Goal: Information Seeking & Learning: Learn about a topic

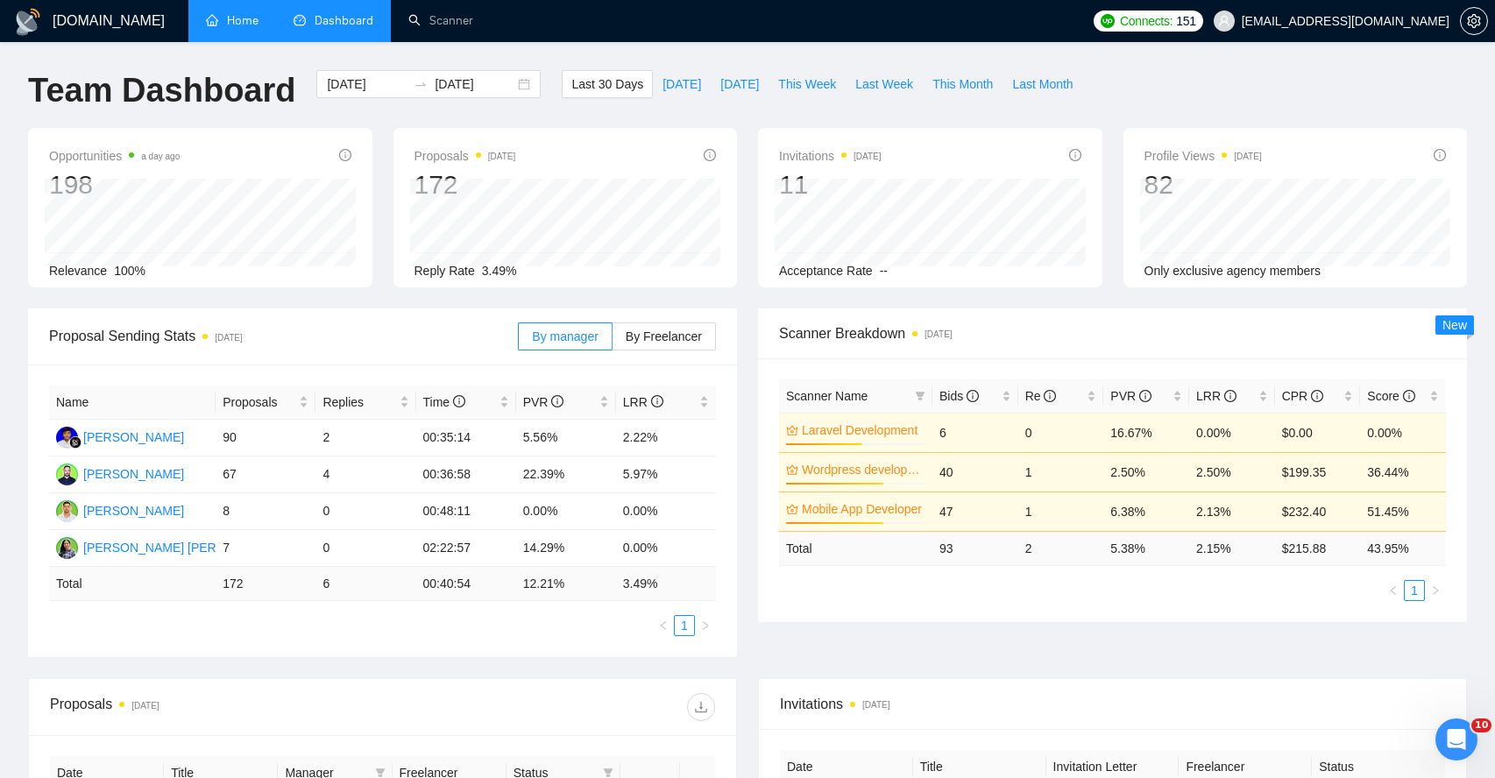
click at [246, 25] on link "Home" at bounding box center [232, 20] width 53 height 15
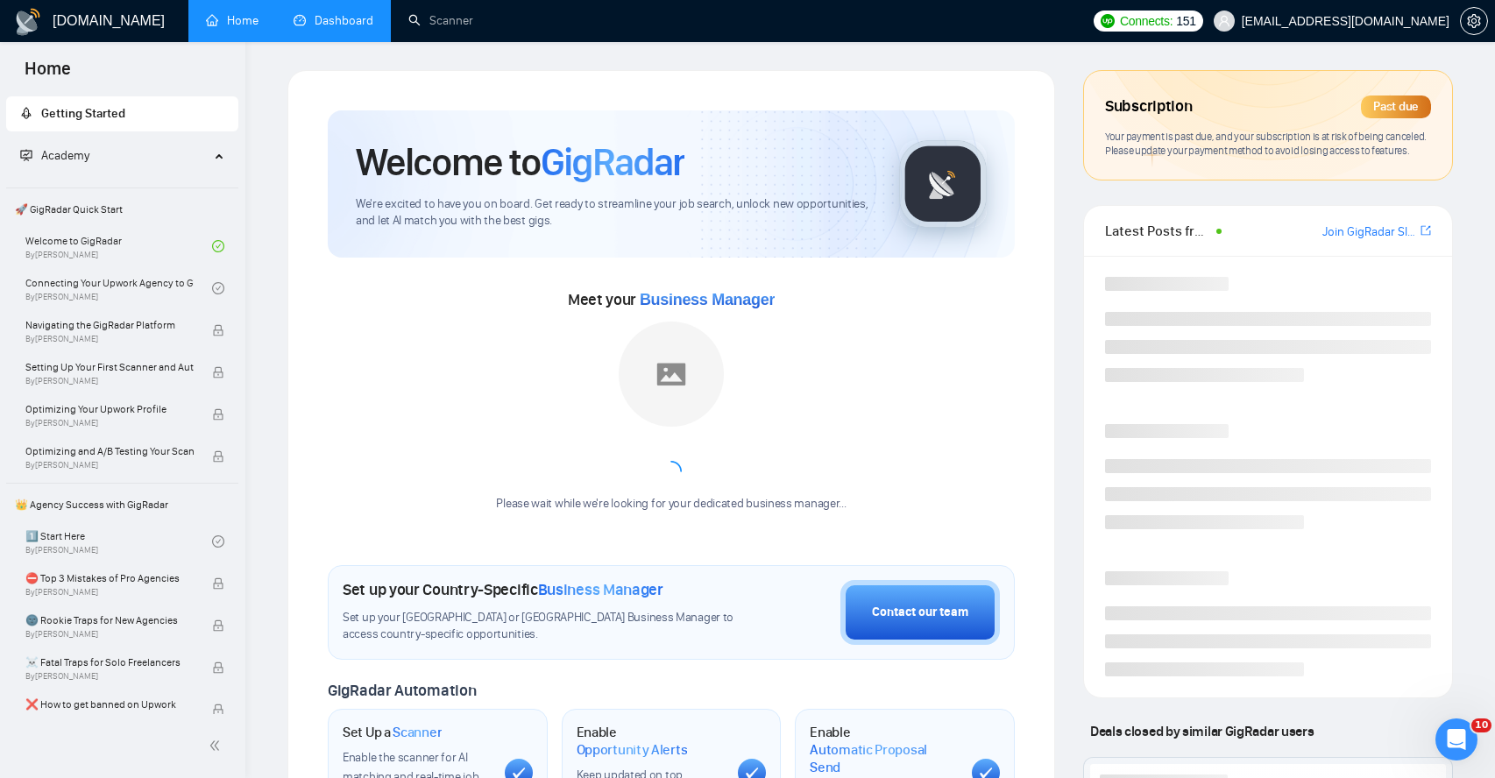
click at [344, 13] on link "Dashboard" at bounding box center [334, 20] width 80 height 15
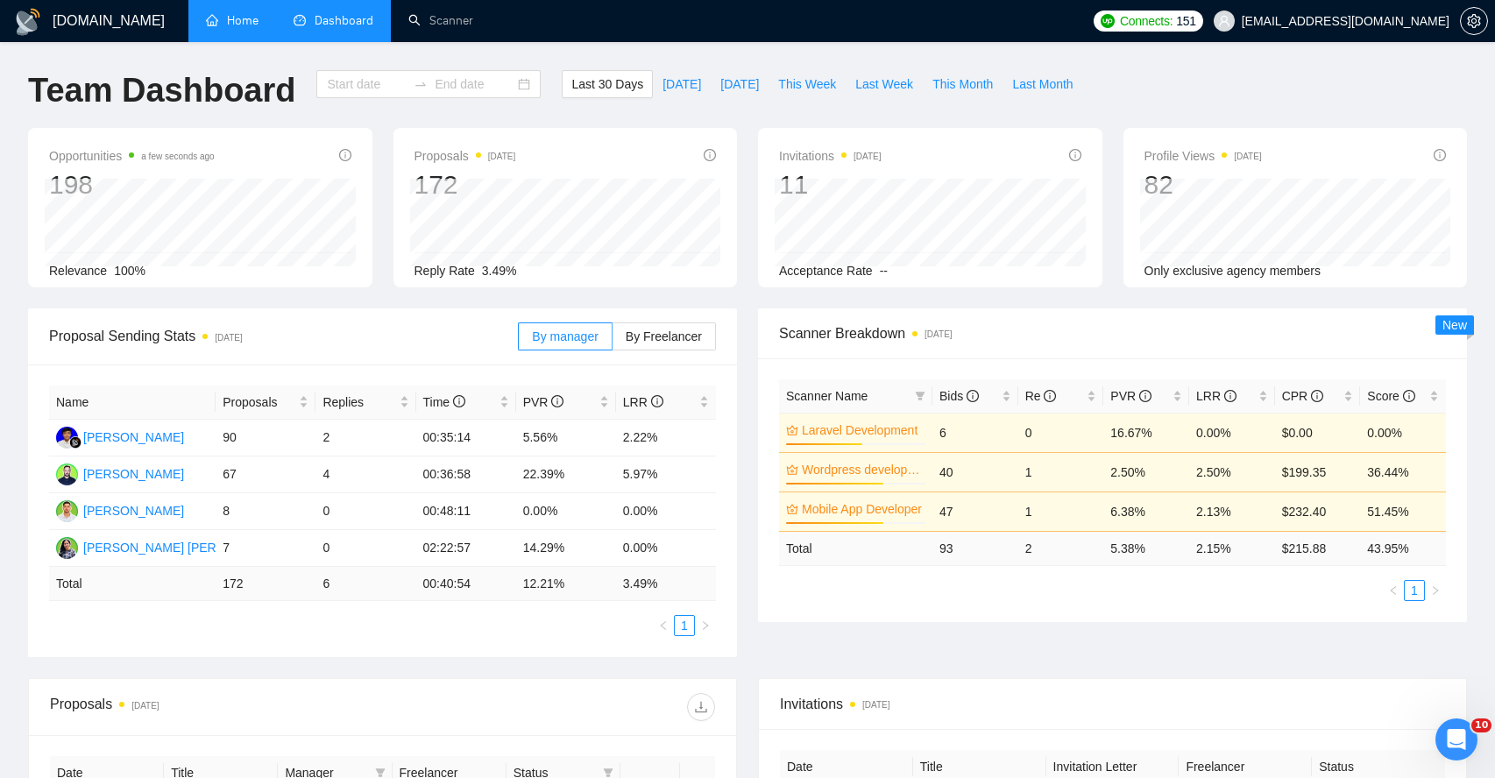
type input "[DATE]"
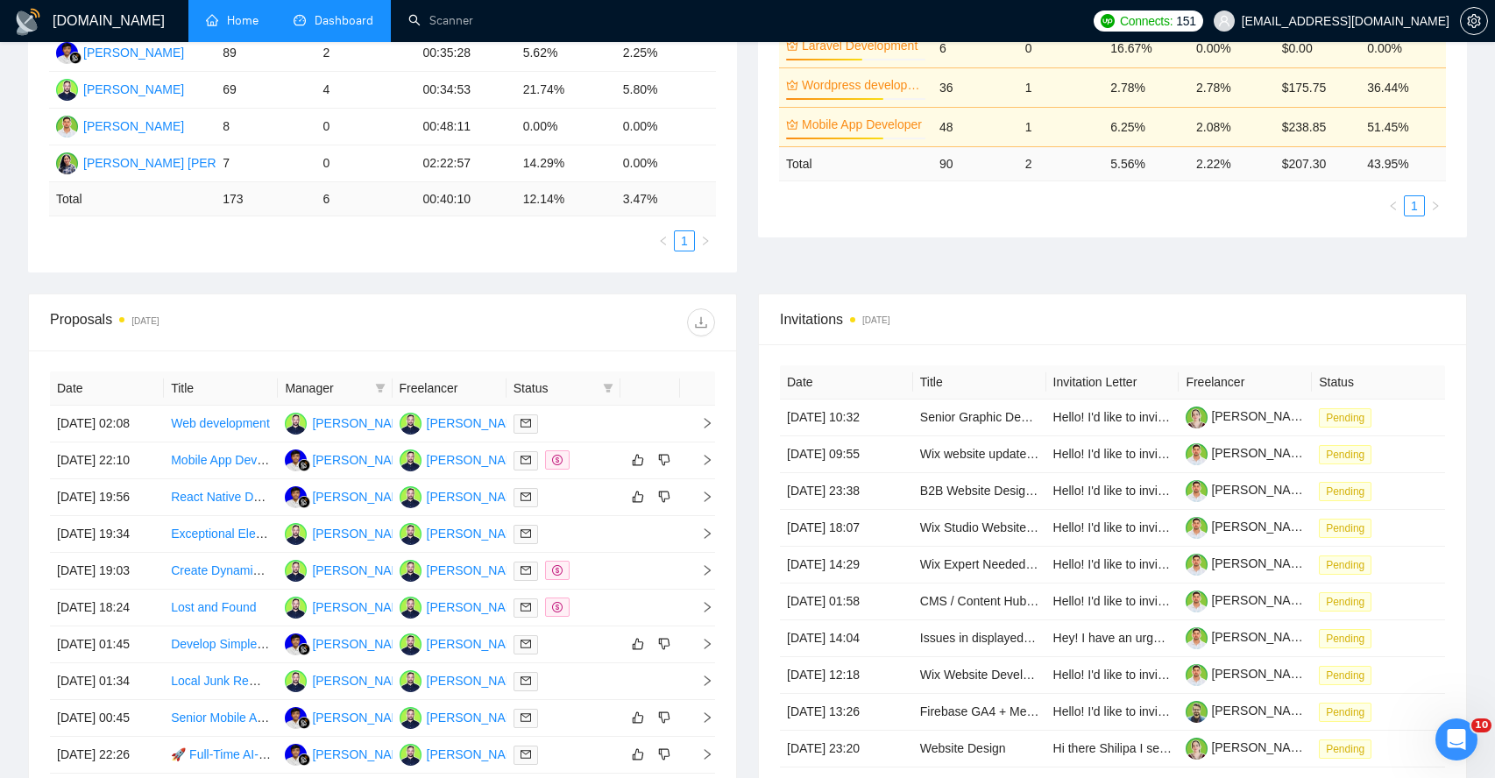
scroll to position [386, 0]
click at [709, 464] on icon "right" at bounding box center [708, 459] width 6 height 11
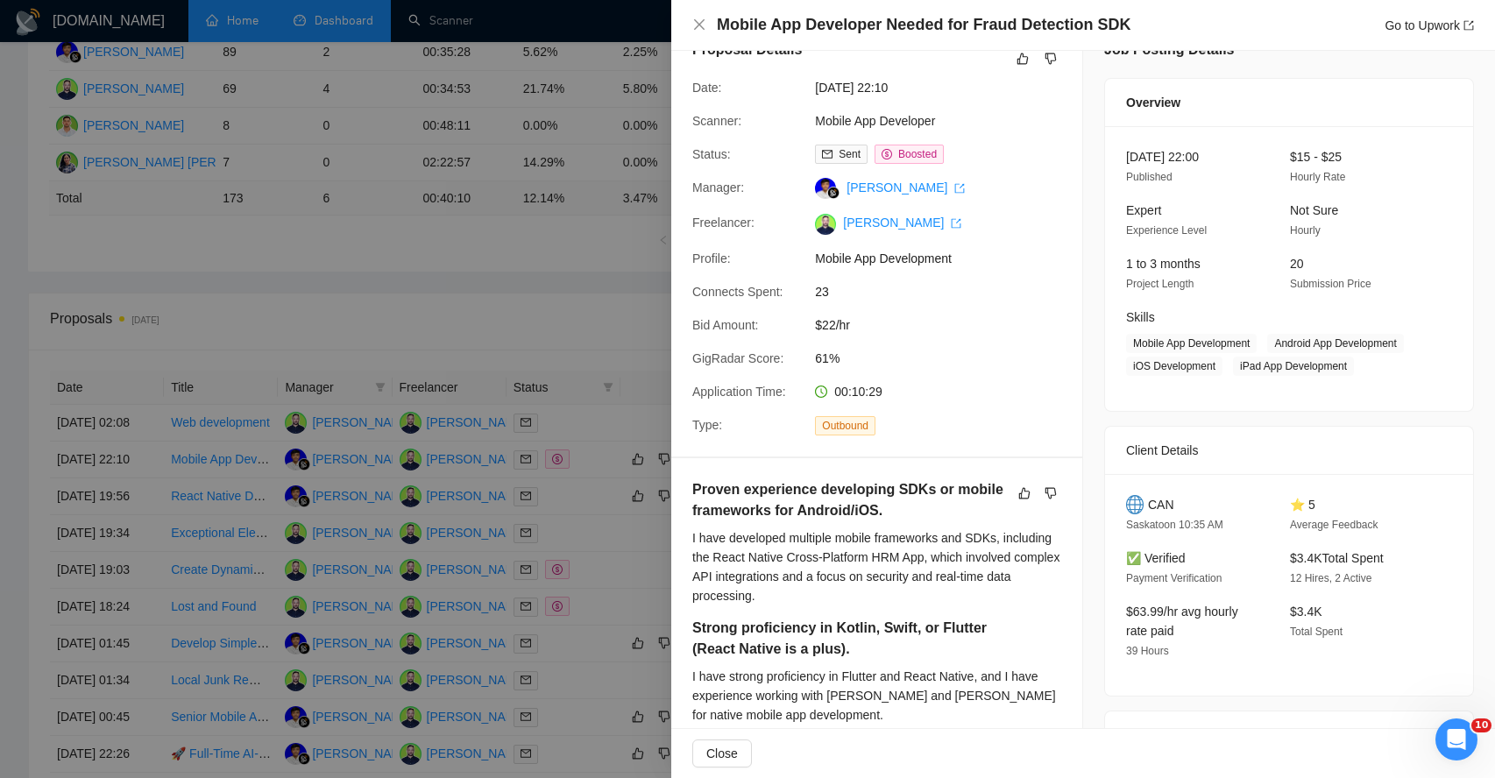
scroll to position [6, 0]
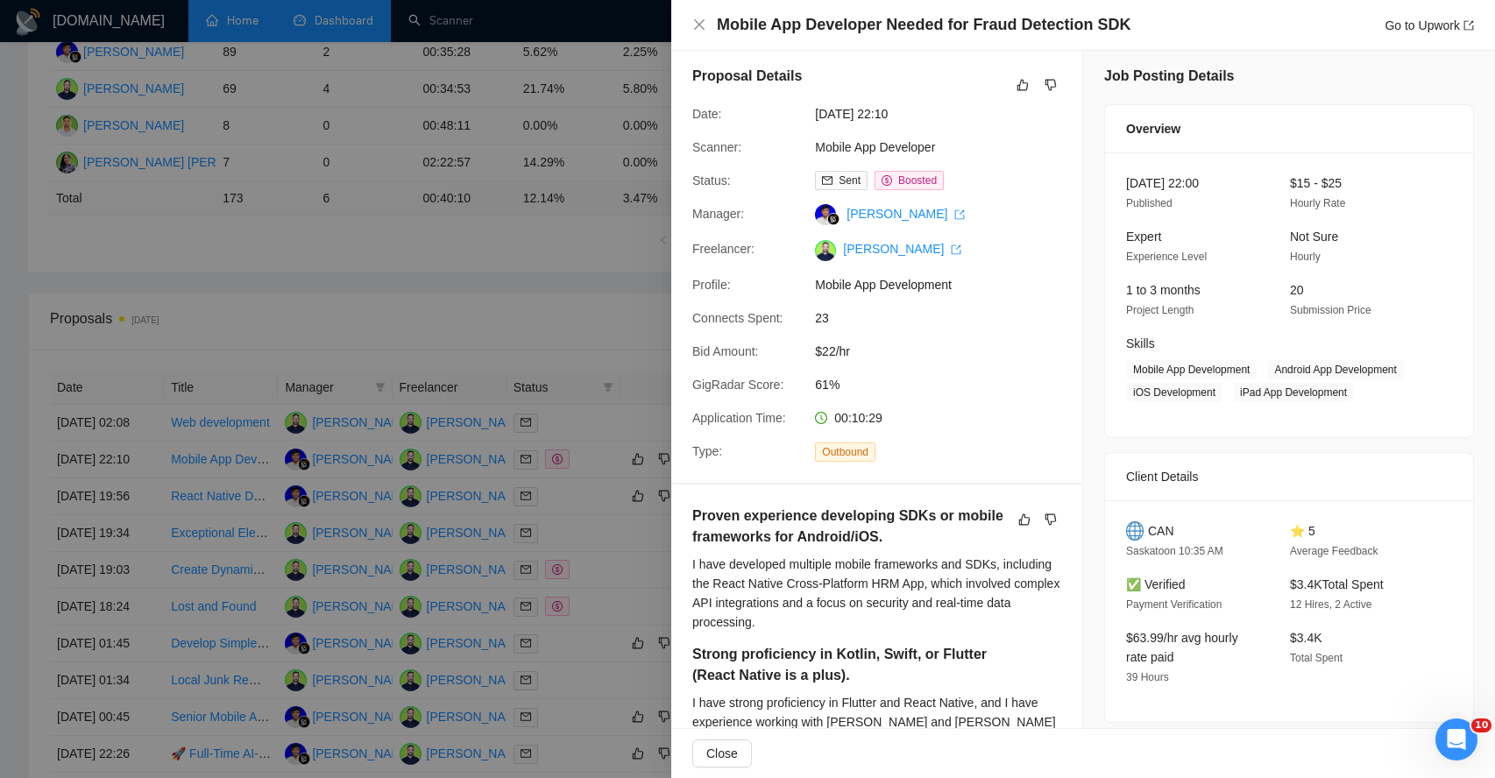
click at [960, 376] on span "61%" at bounding box center [946, 384] width 263 height 19
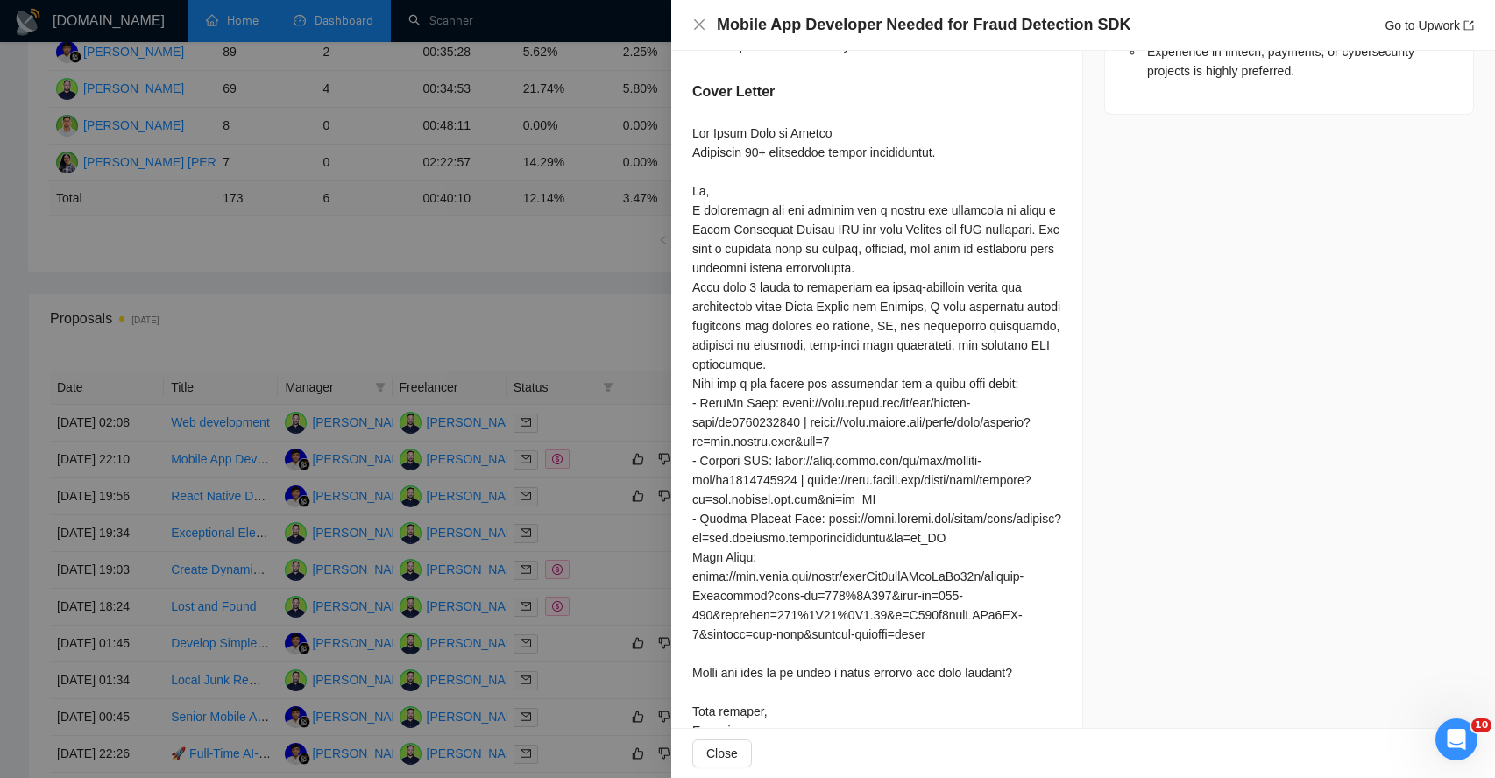
scroll to position [1081, 0]
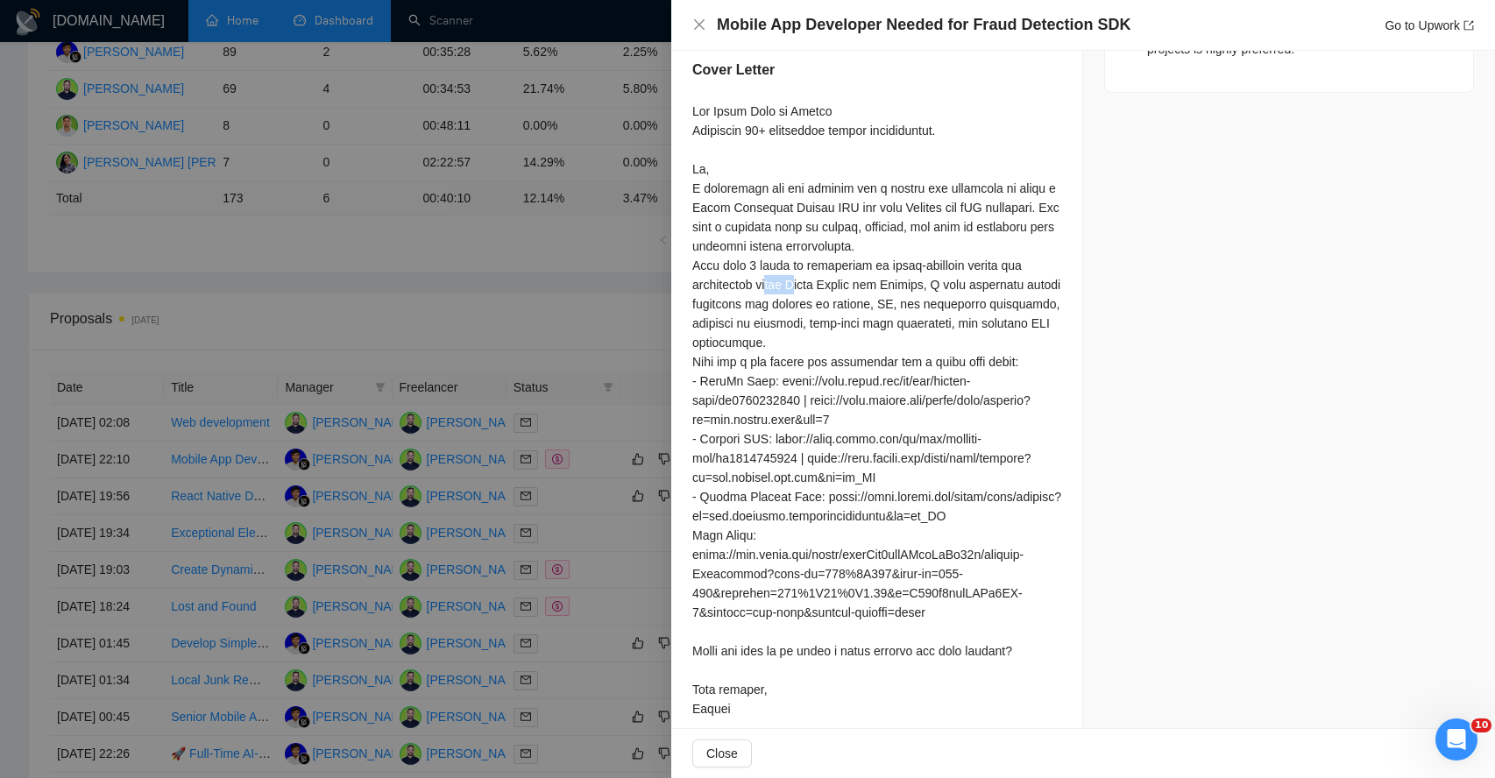
drag, startPoint x: 780, startPoint y: 290, endPoint x: 807, endPoint y: 288, distance: 27.2
click at [807, 288] on div at bounding box center [876, 410] width 369 height 617
drag, startPoint x: 720, startPoint y: 308, endPoint x: 765, endPoint y: 308, distance: 44.7
click at [764, 309] on div at bounding box center [876, 410] width 369 height 617
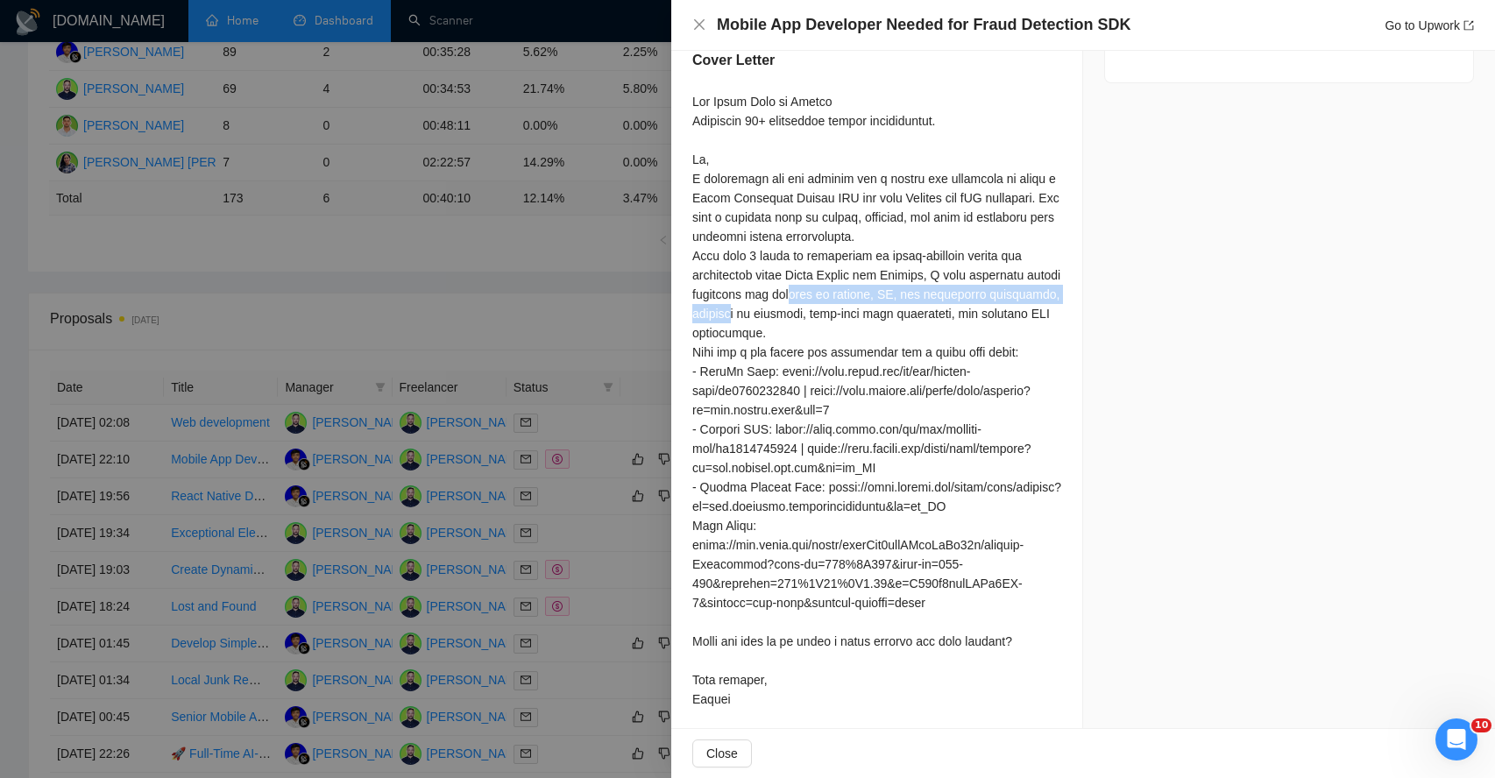
drag, startPoint x: 817, startPoint y: 292, endPoint x: 814, endPoint y: 319, distance: 27.3
click at [814, 319] on div at bounding box center [876, 400] width 369 height 617
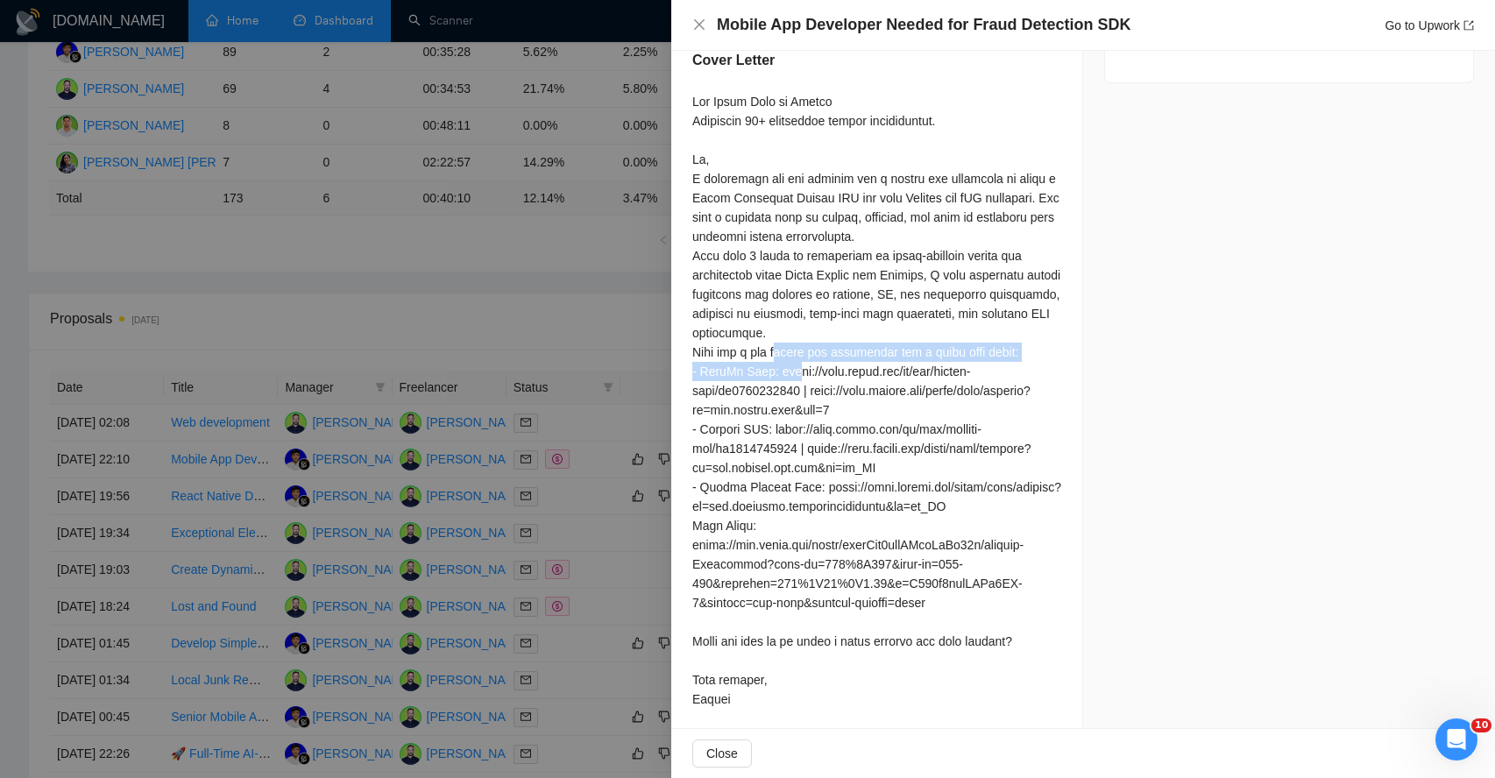
drag, startPoint x: 790, startPoint y: 344, endPoint x: 792, endPoint y: 367, distance: 22.9
click at [792, 367] on div at bounding box center [876, 400] width 369 height 617
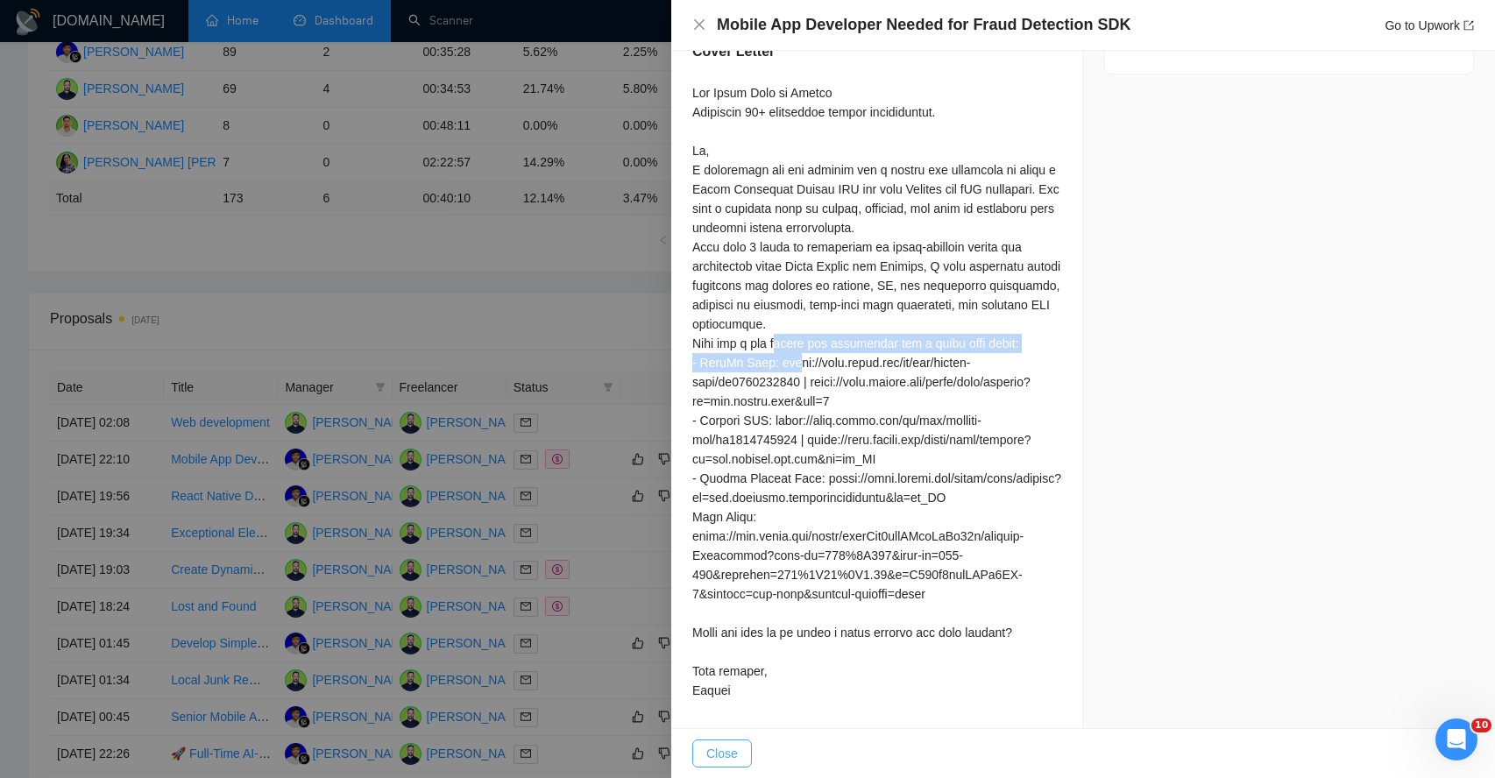
click at [712, 745] on span "Close" at bounding box center [722, 753] width 32 height 19
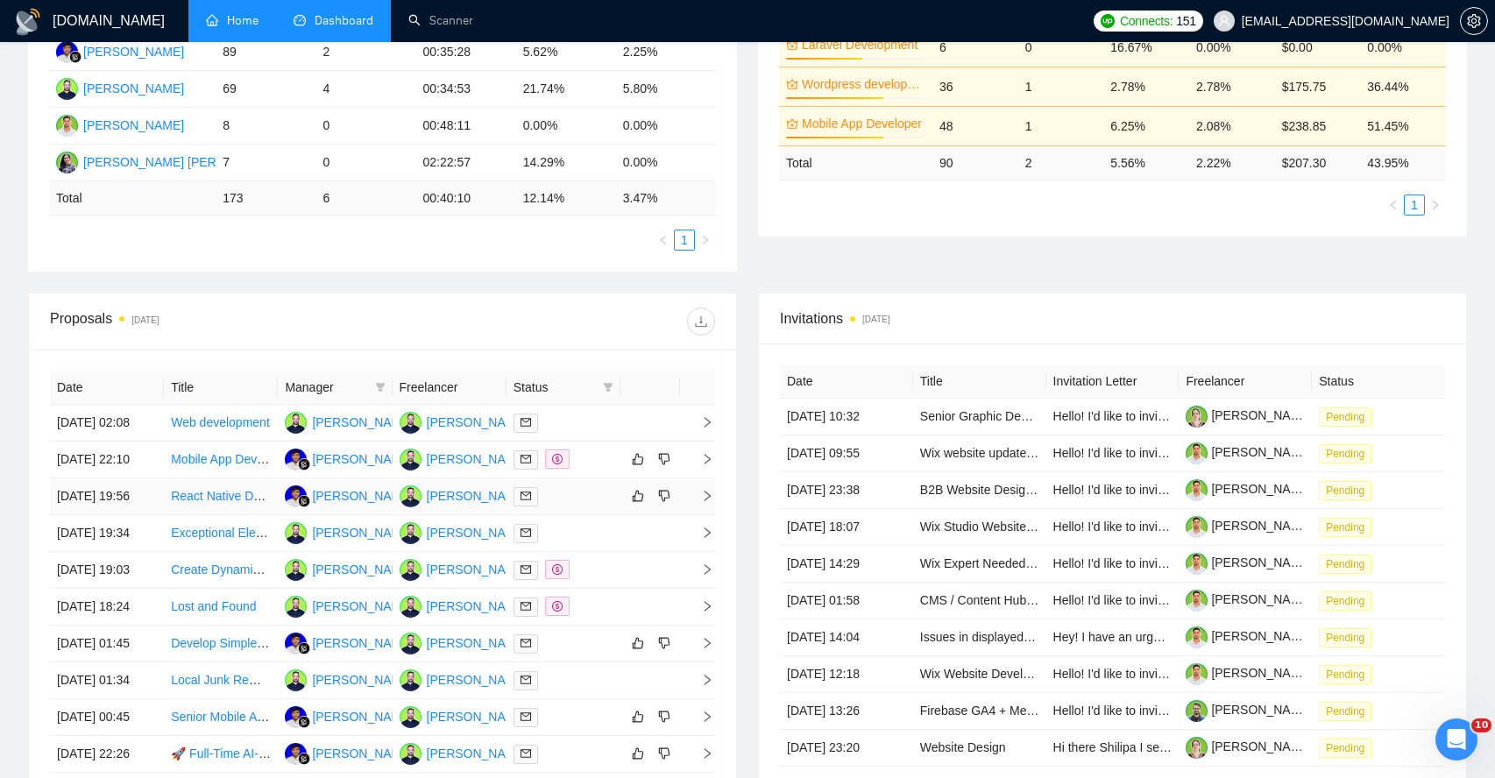
click at [711, 502] on icon "right" at bounding box center [707, 496] width 12 height 12
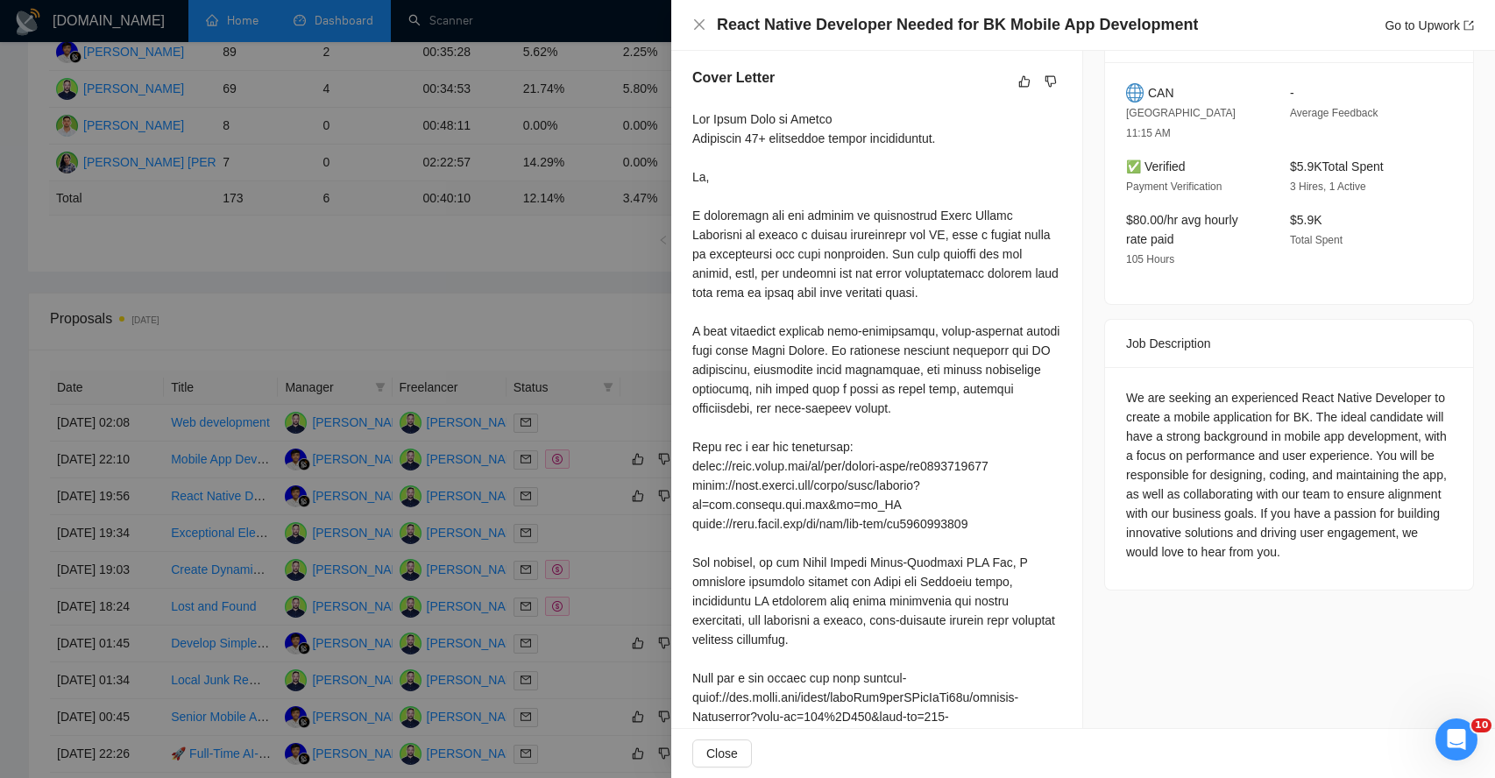
scroll to position [440, 0]
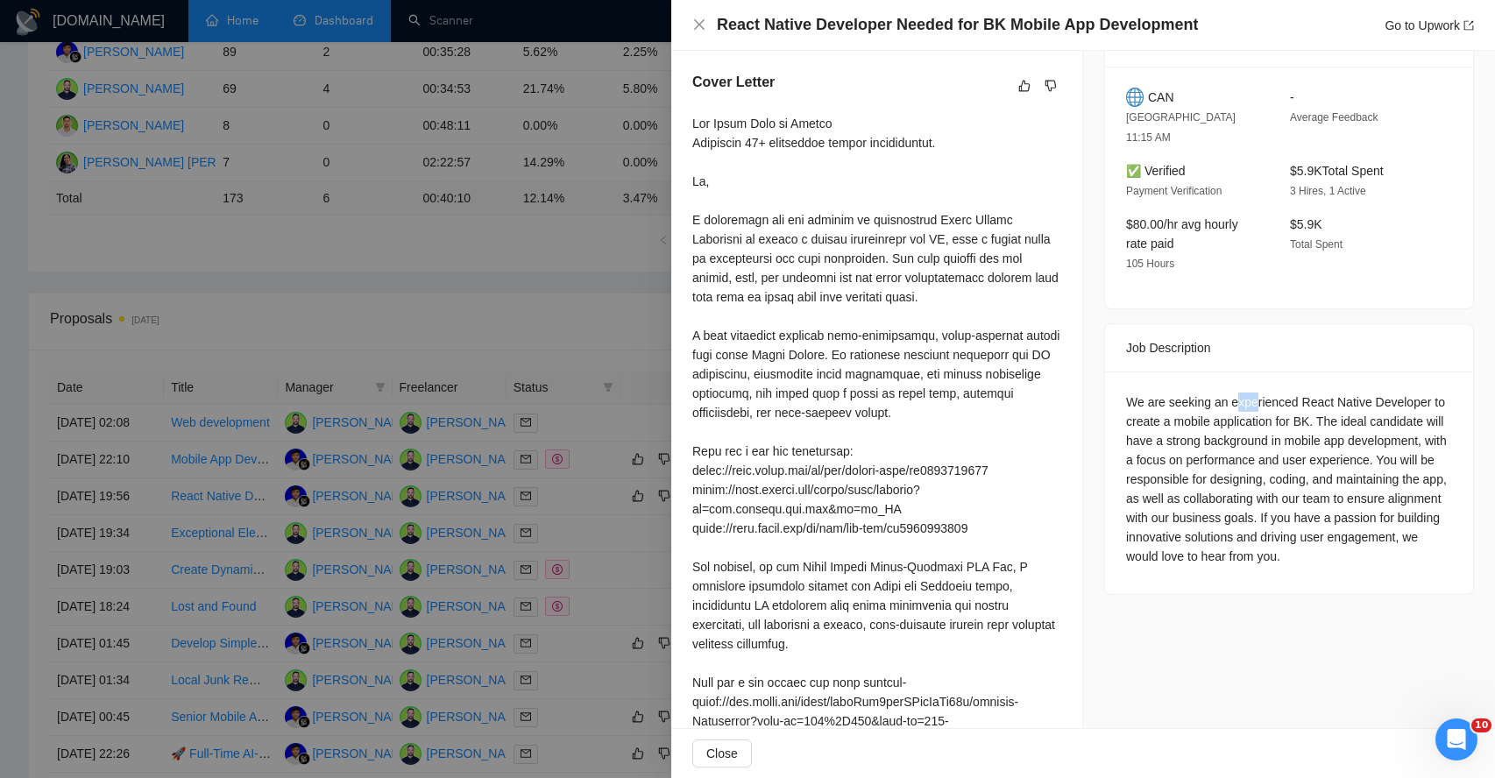
drag, startPoint x: 1237, startPoint y: 379, endPoint x: 1270, endPoint y: 379, distance: 32.4
click at [1266, 393] on div "We are seeking an experienced React Native Developer to create a mobile applica…" at bounding box center [1289, 480] width 326 height 174
drag, startPoint x: 1159, startPoint y: 404, endPoint x: 1204, endPoint y: 404, distance: 44.7
click at [1204, 404] on div "We are seeking an experienced React Native Developer to create a mobile applica…" at bounding box center [1289, 480] width 326 height 174
click at [1236, 400] on div "We are seeking an experienced React Native Developer to create a mobile applica…" at bounding box center [1289, 480] width 326 height 174
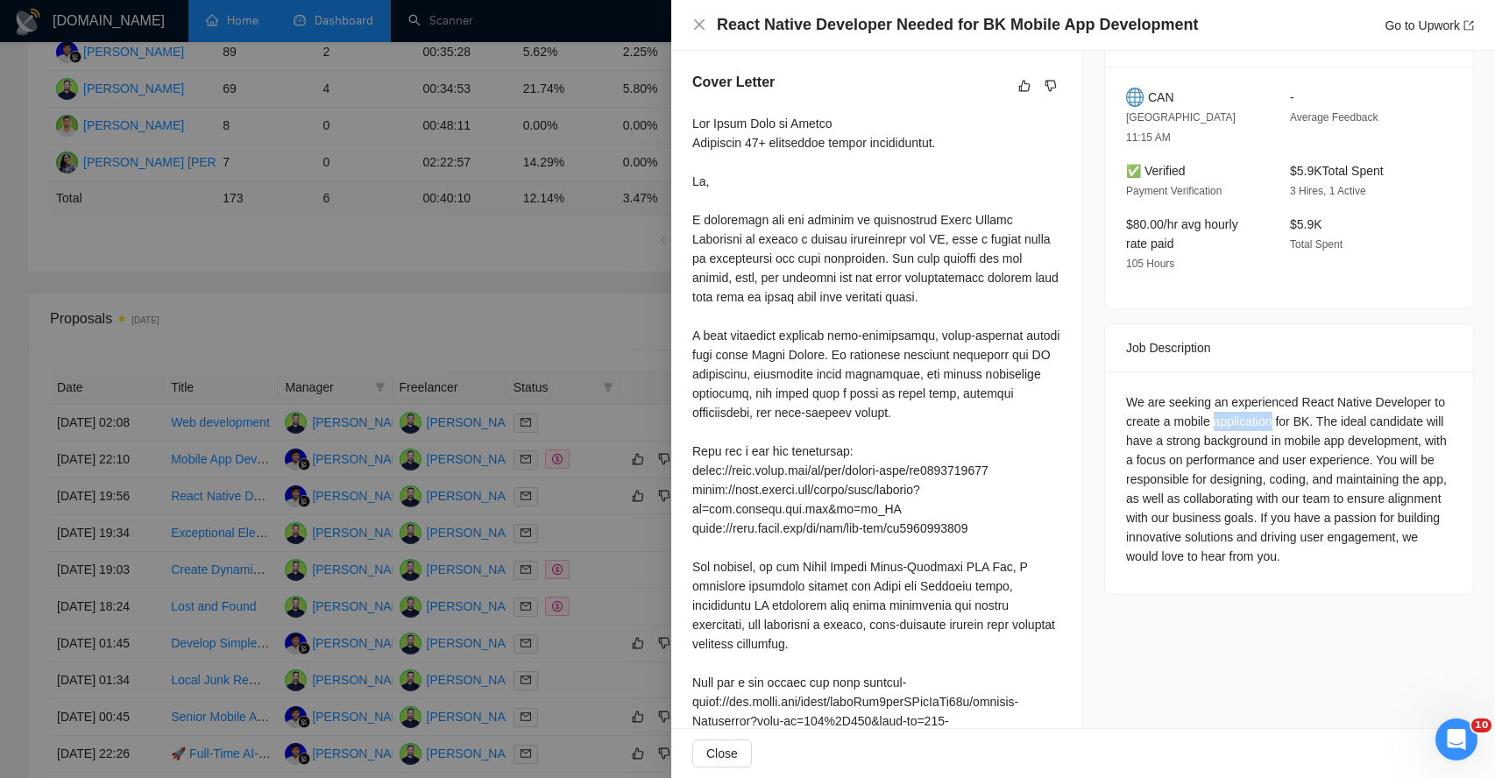
click at [1236, 400] on div "We are seeking an experienced React Native Developer to create a mobile applica…" at bounding box center [1289, 480] width 326 height 174
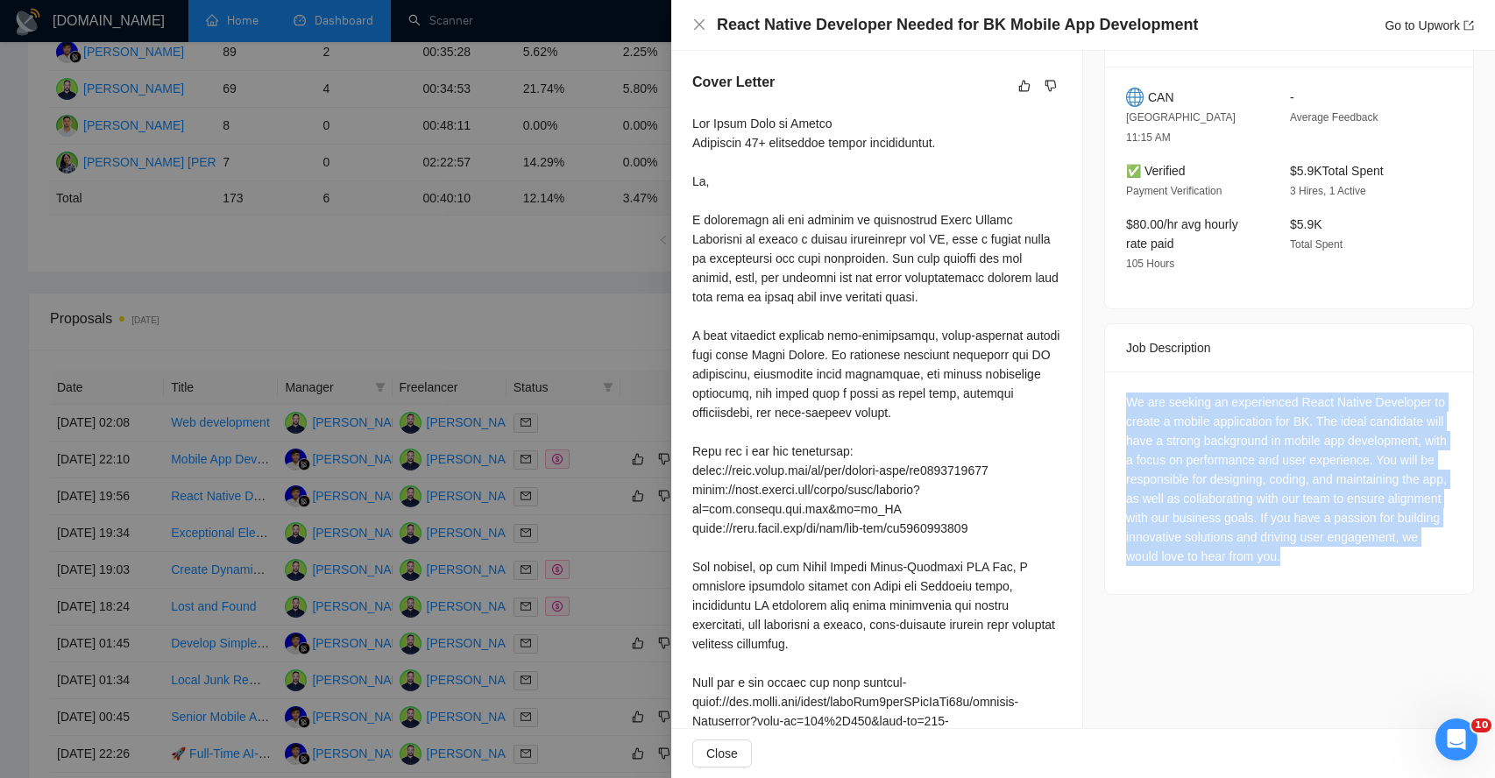
click at [1236, 400] on div "We are seeking an experienced React Native Developer to create a mobile applica…" at bounding box center [1289, 480] width 326 height 174
drag, startPoint x: 1157, startPoint y: 461, endPoint x: 1180, endPoint y: 463, distance: 23.7
click at [1236, 462] on div "We are seeking an experienced React Native Developer to create a mobile applica…" at bounding box center [1289, 480] width 326 height 174
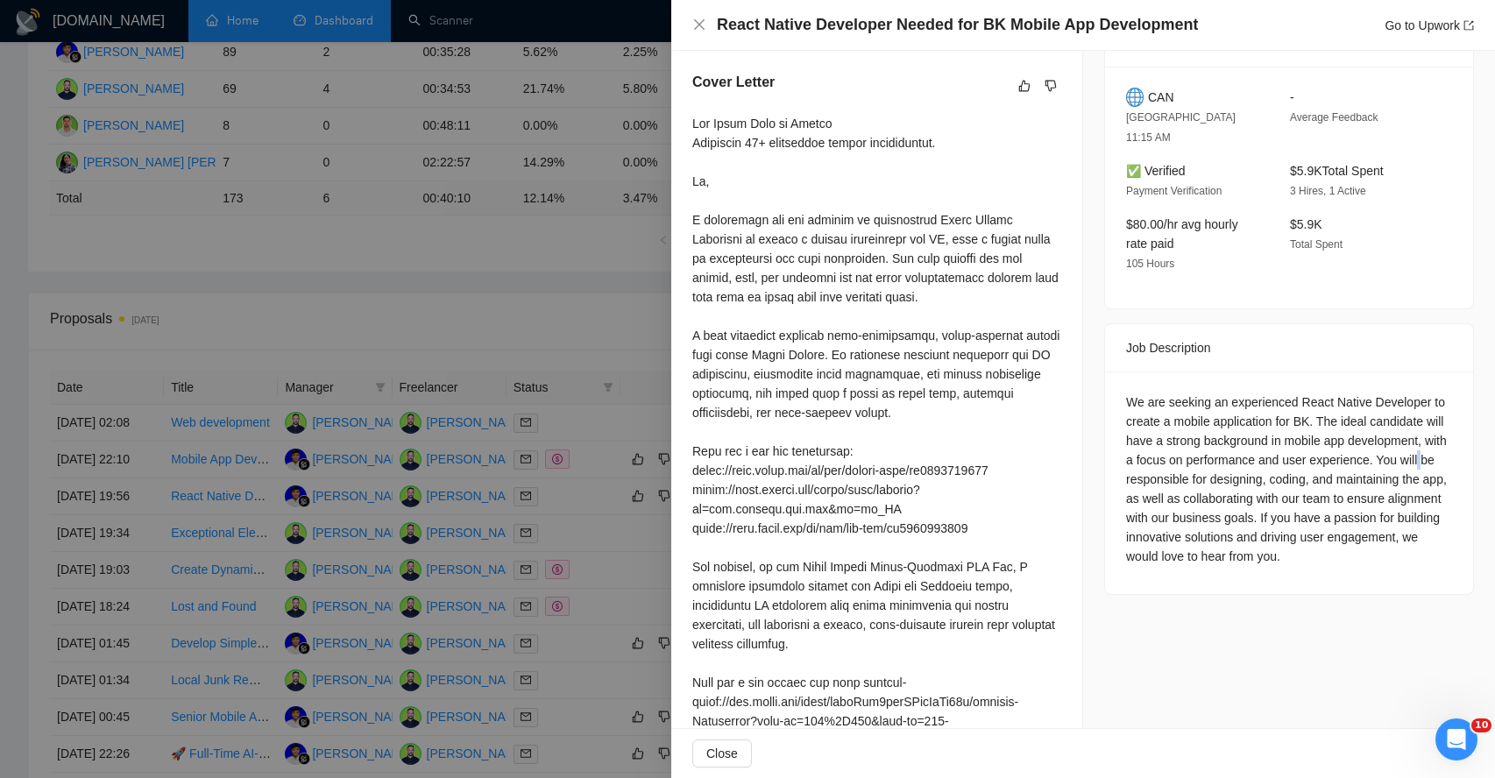
click at [1236, 462] on div "We are seeking an experienced React Native Developer to create a mobile applica…" at bounding box center [1289, 480] width 326 height 174
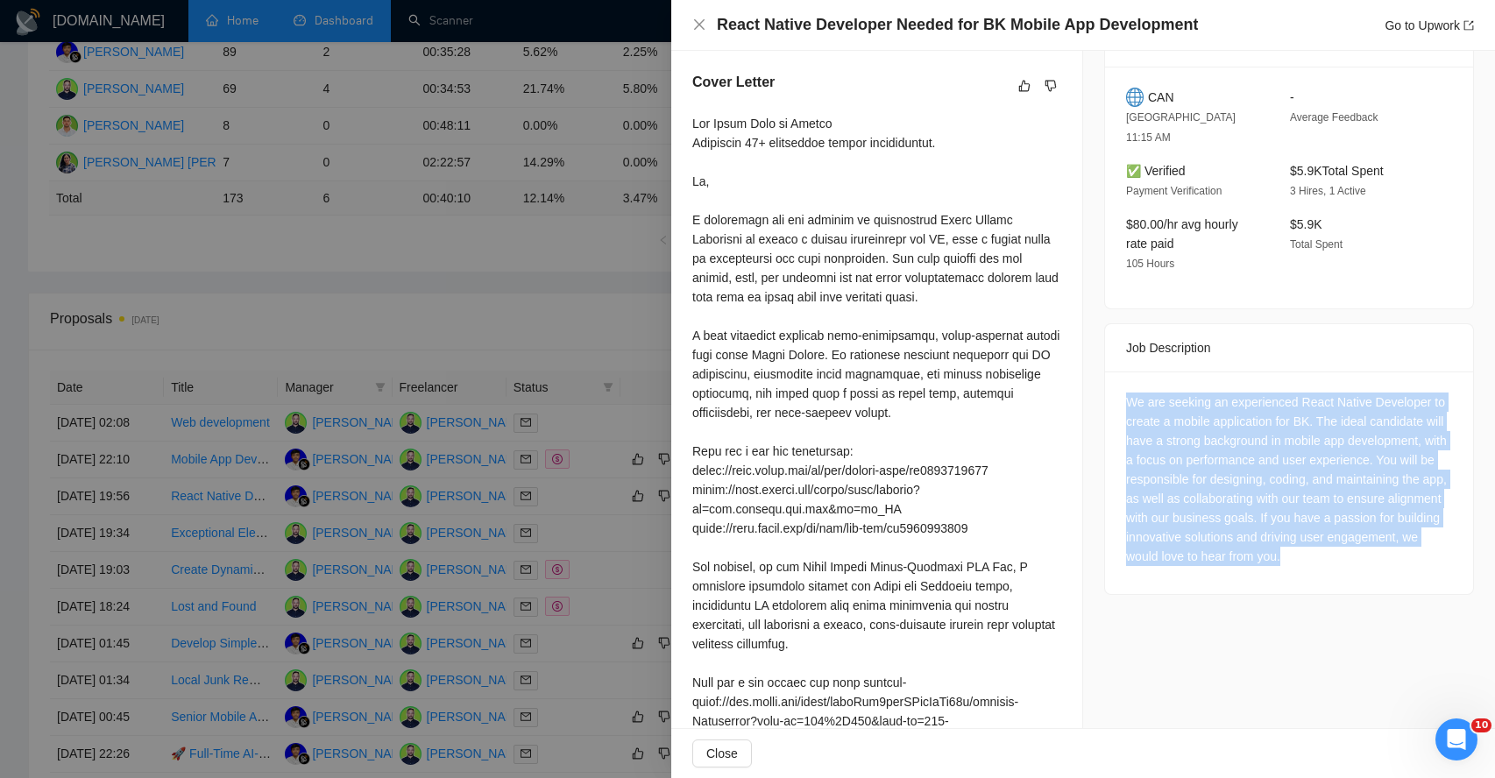
click at [1236, 462] on div "We are seeking an experienced React Native Developer to create a mobile applica…" at bounding box center [1289, 480] width 326 height 174
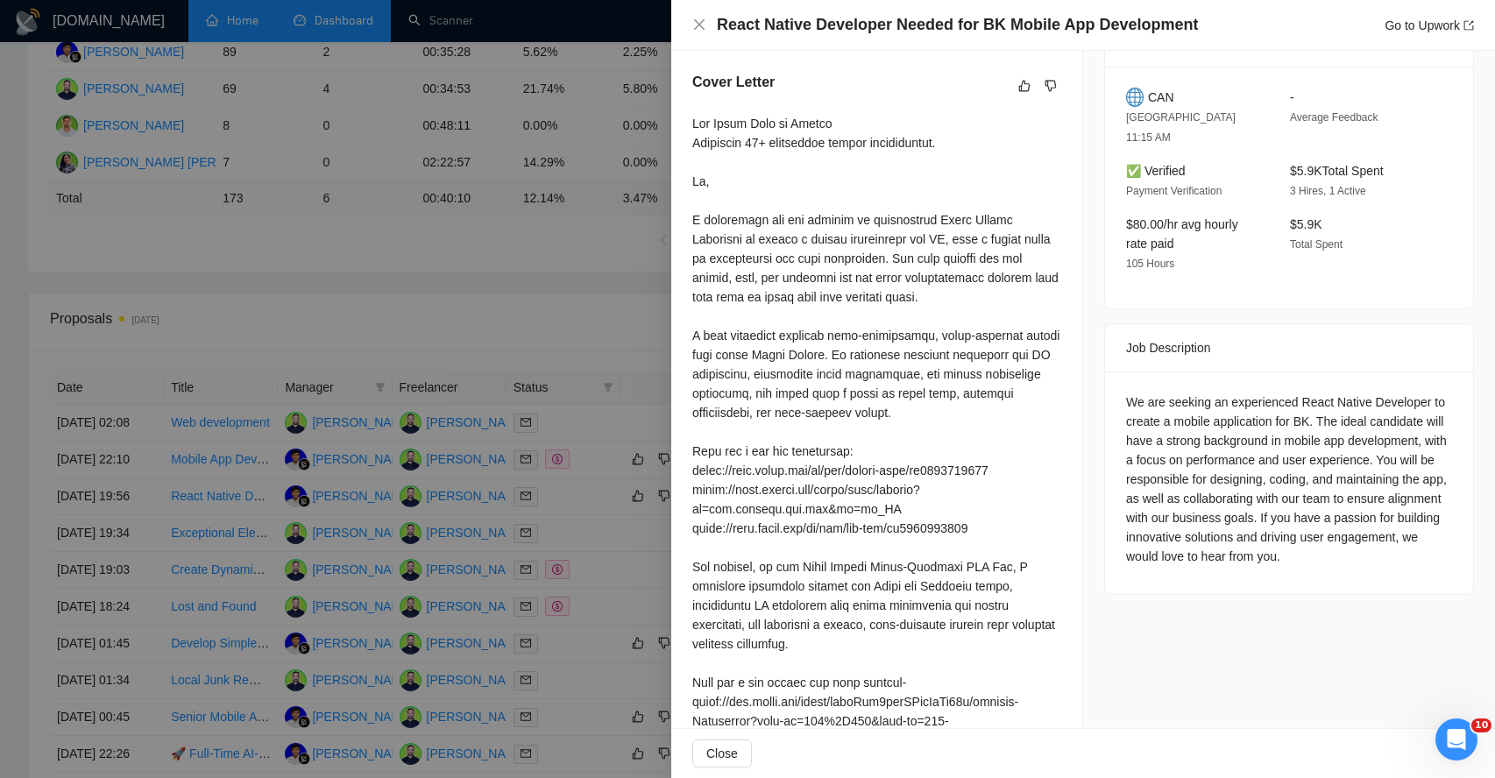
click at [1199, 485] on div "We are seeking an experienced React Native Developer to create a mobile applica…" at bounding box center [1289, 480] width 326 height 174
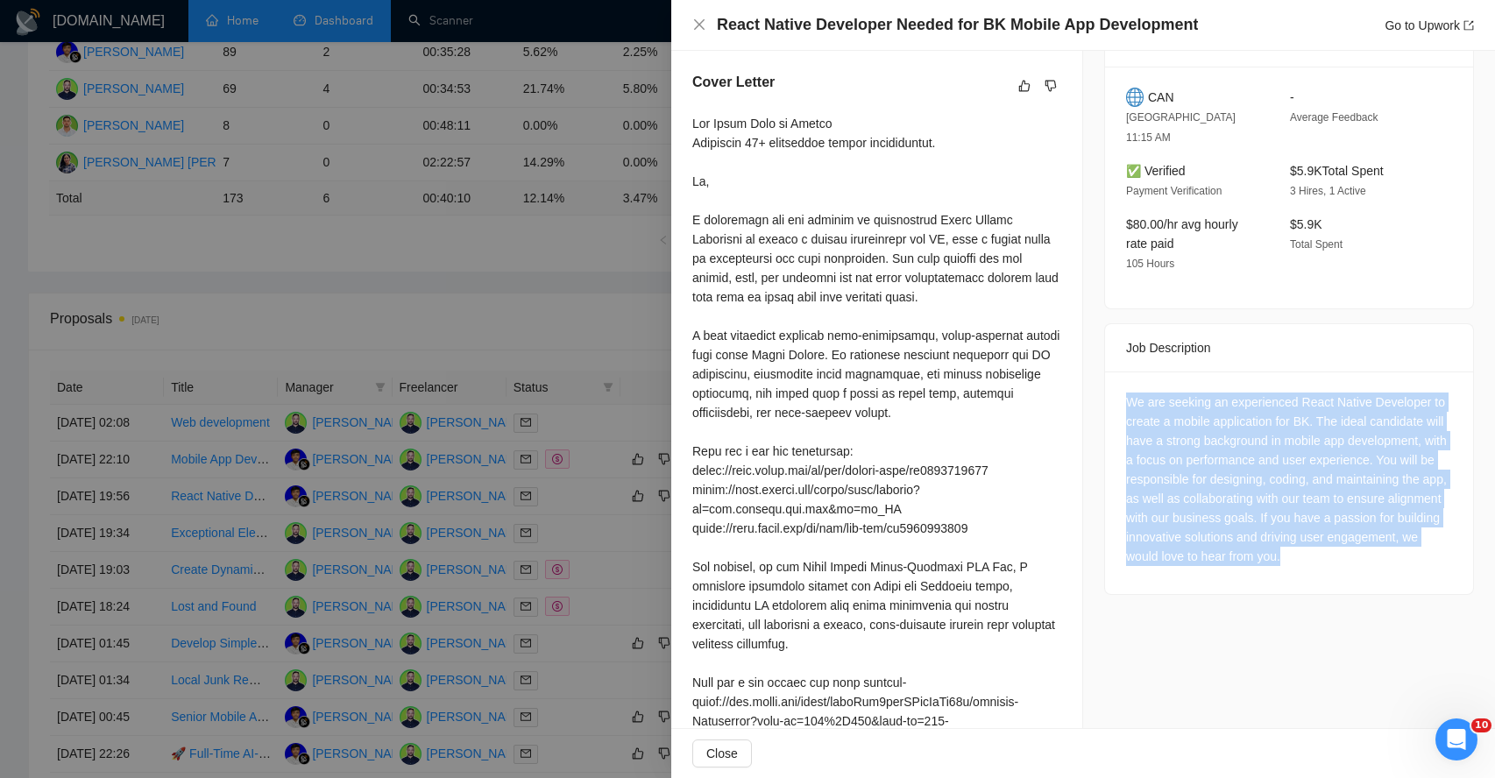
click at [1199, 485] on div "We are seeking an experienced React Native Developer to create a mobile applica…" at bounding box center [1289, 480] width 326 height 174
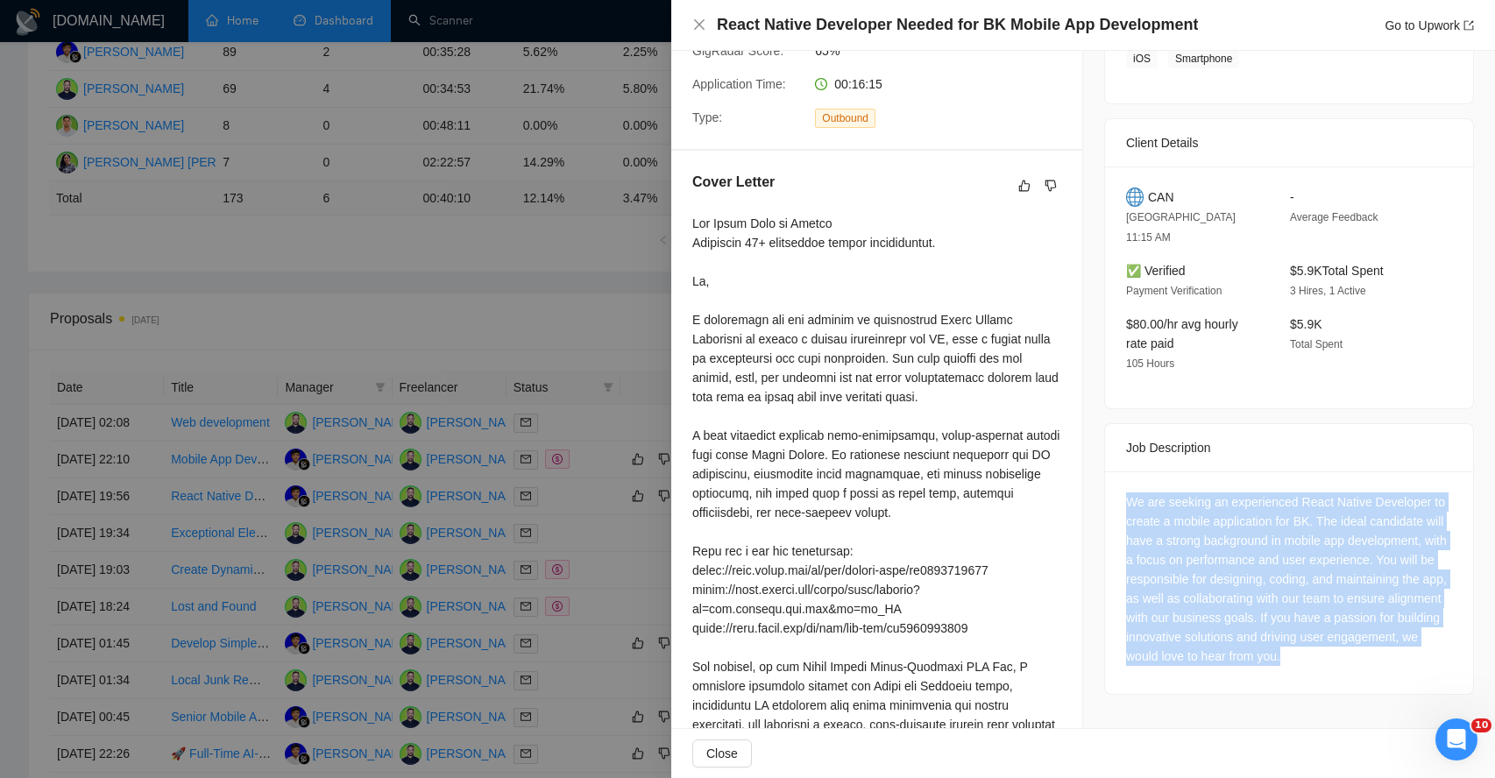
scroll to position [333, 0]
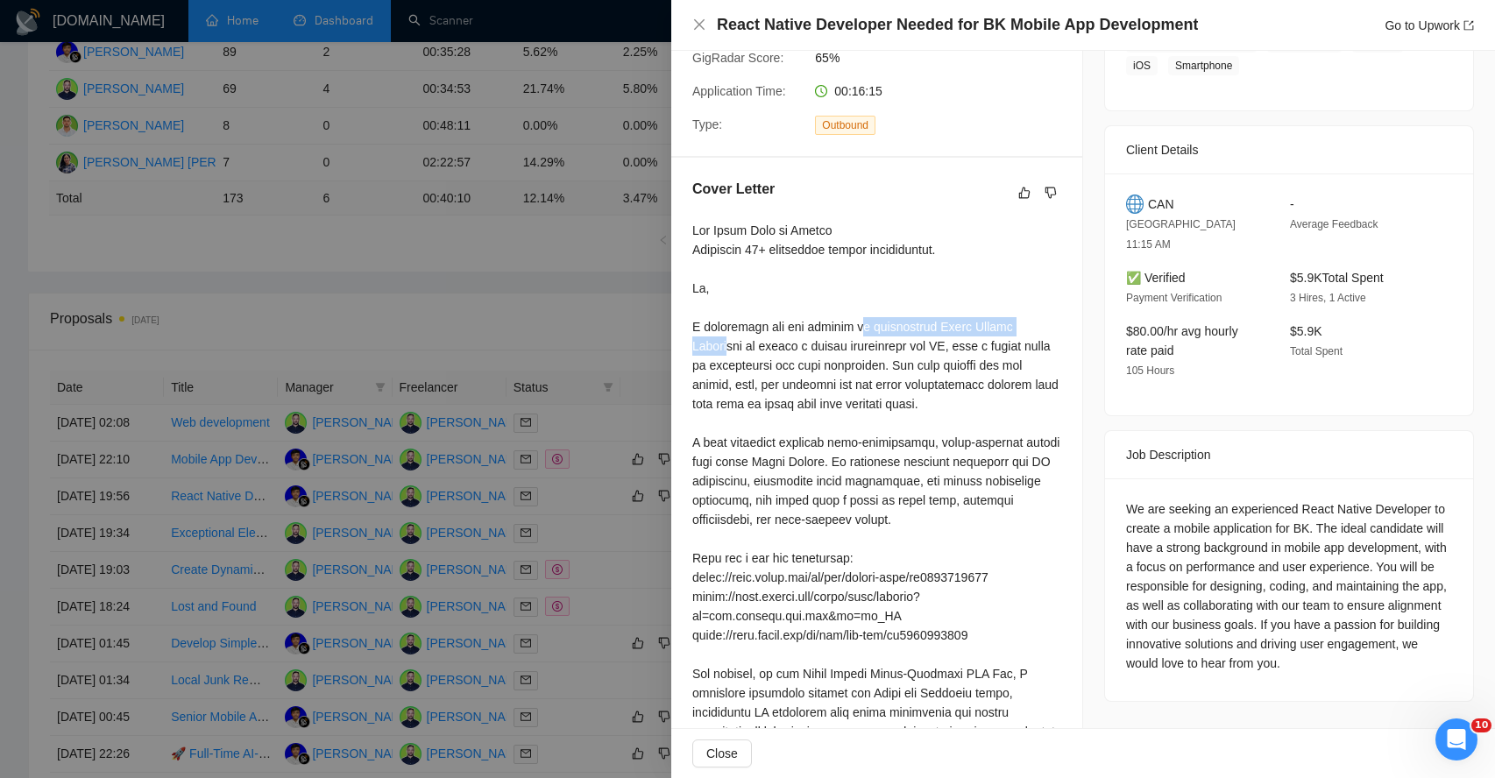
drag, startPoint x: 729, startPoint y: 336, endPoint x: 865, endPoint y: 327, distance: 136.1
click at [865, 328] on div at bounding box center [876, 761] width 369 height 1080
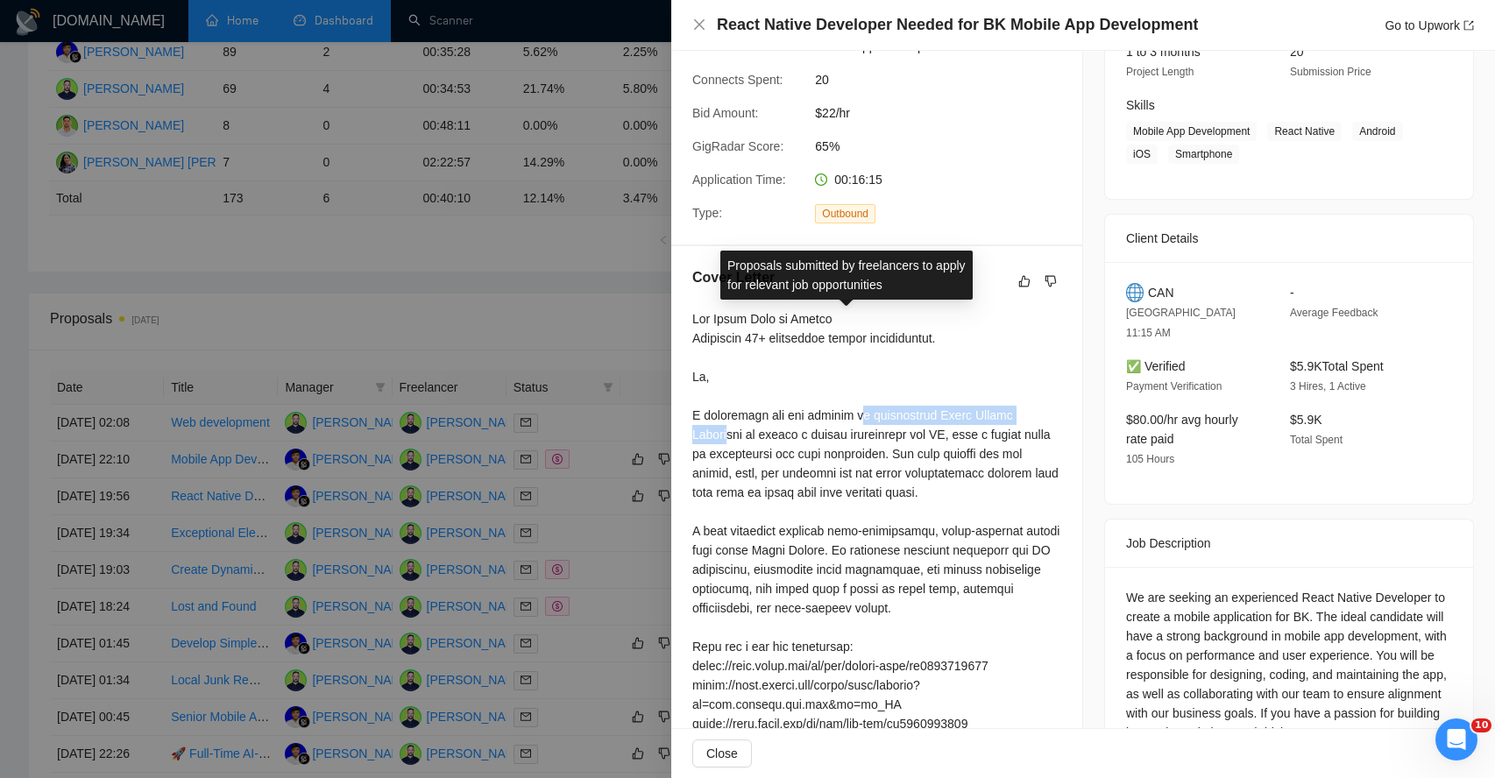
scroll to position [318, 0]
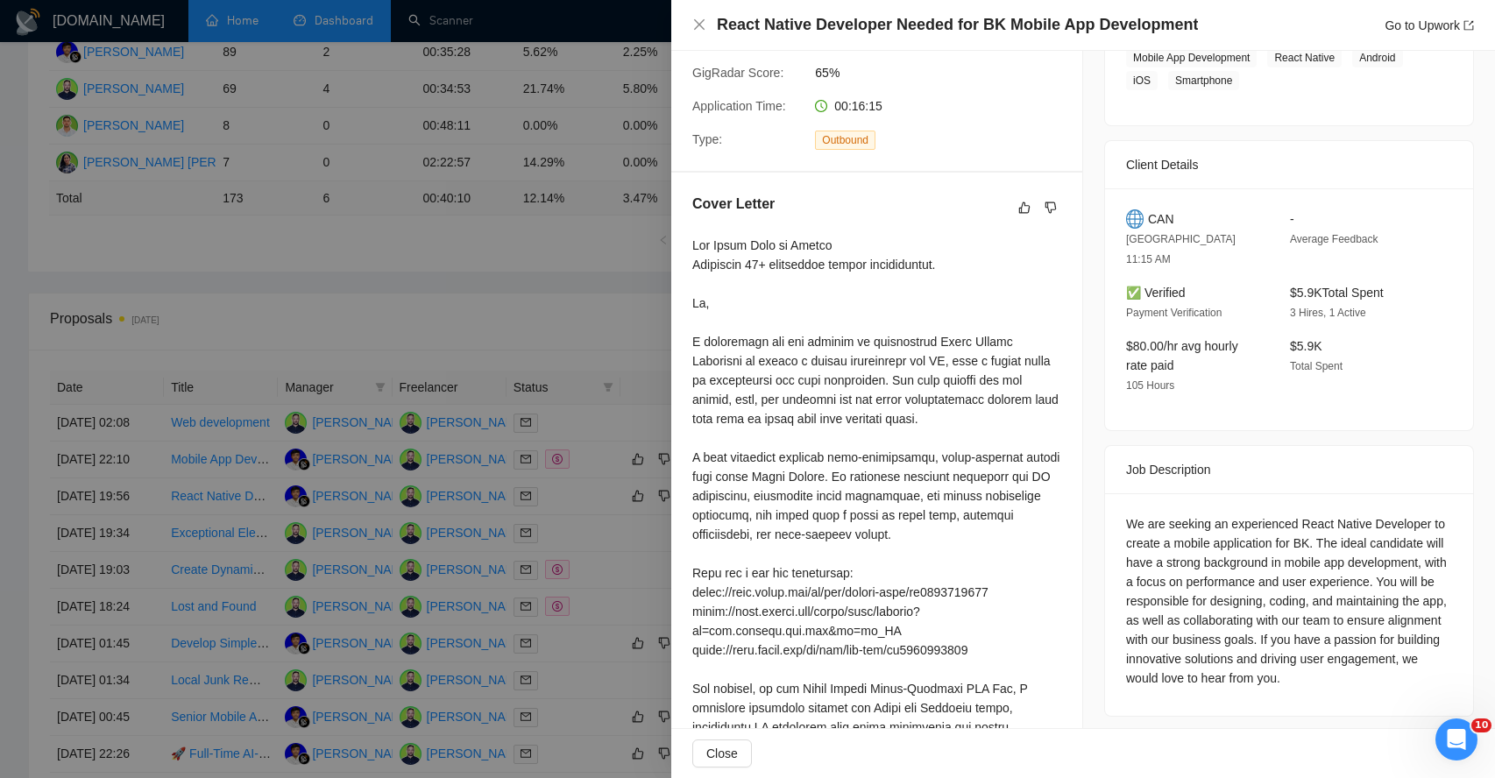
drag, startPoint x: 730, startPoint y: 379, endPoint x: 817, endPoint y: 379, distance: 86.8
click at [769, 379] on div at bounding box center [876, 776] width 369 height 1080
click at [736, 406] on div at bounding box center [876, 776] width 369 height 1080
drag, startPoint x: 731, startPoint y: 423, endPoint x: 745, endPoint y: 423, distance: 14.0
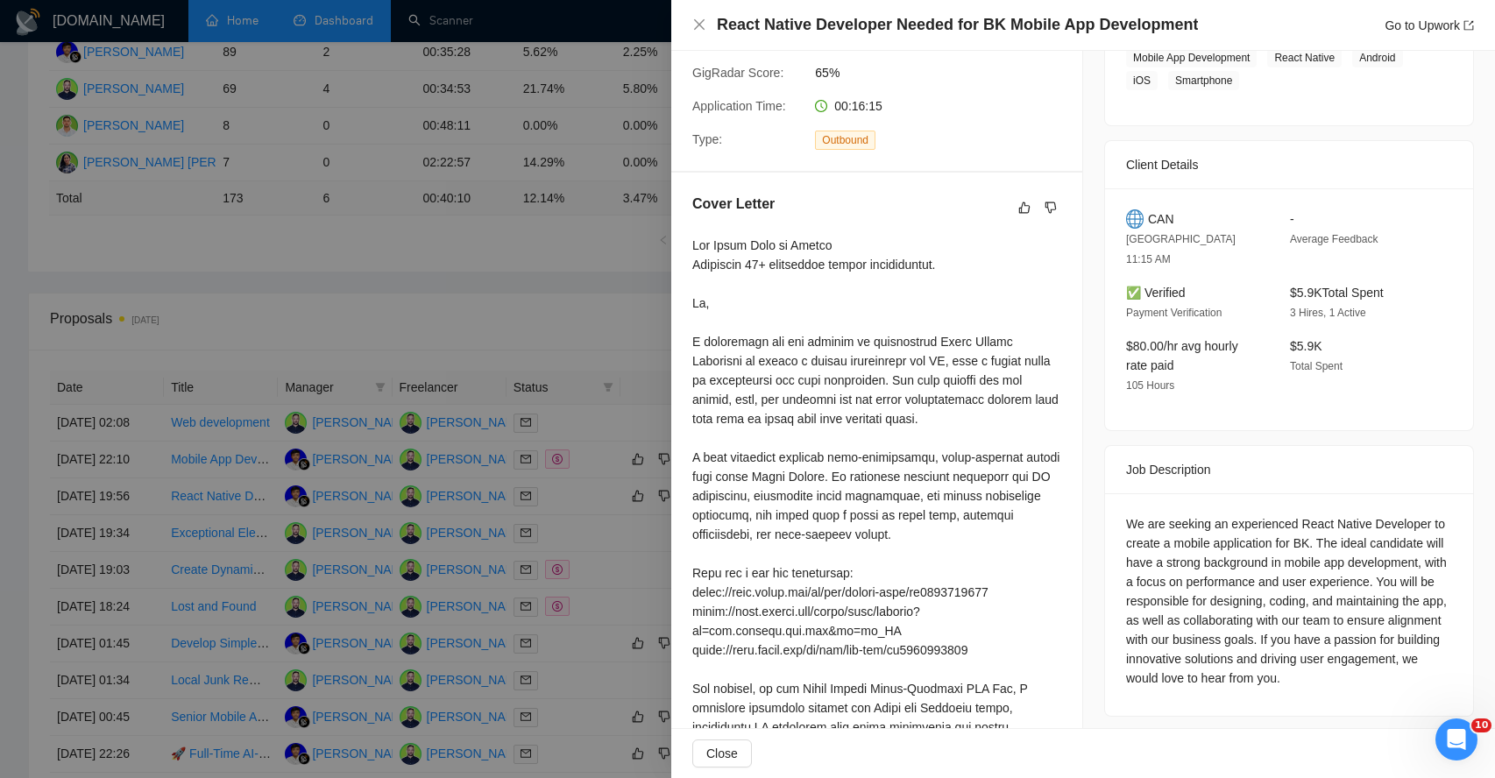
click at [743, 423] on div at bounding box center [876, 776] width 369 height 1080
drag, startPoint x: 723, startPoint y: 462, endPoint x: 763, endPoint y: 462, distance: 40.3
click at [762, 462] on div at bounding box center [876, 776] width 369 height 1080
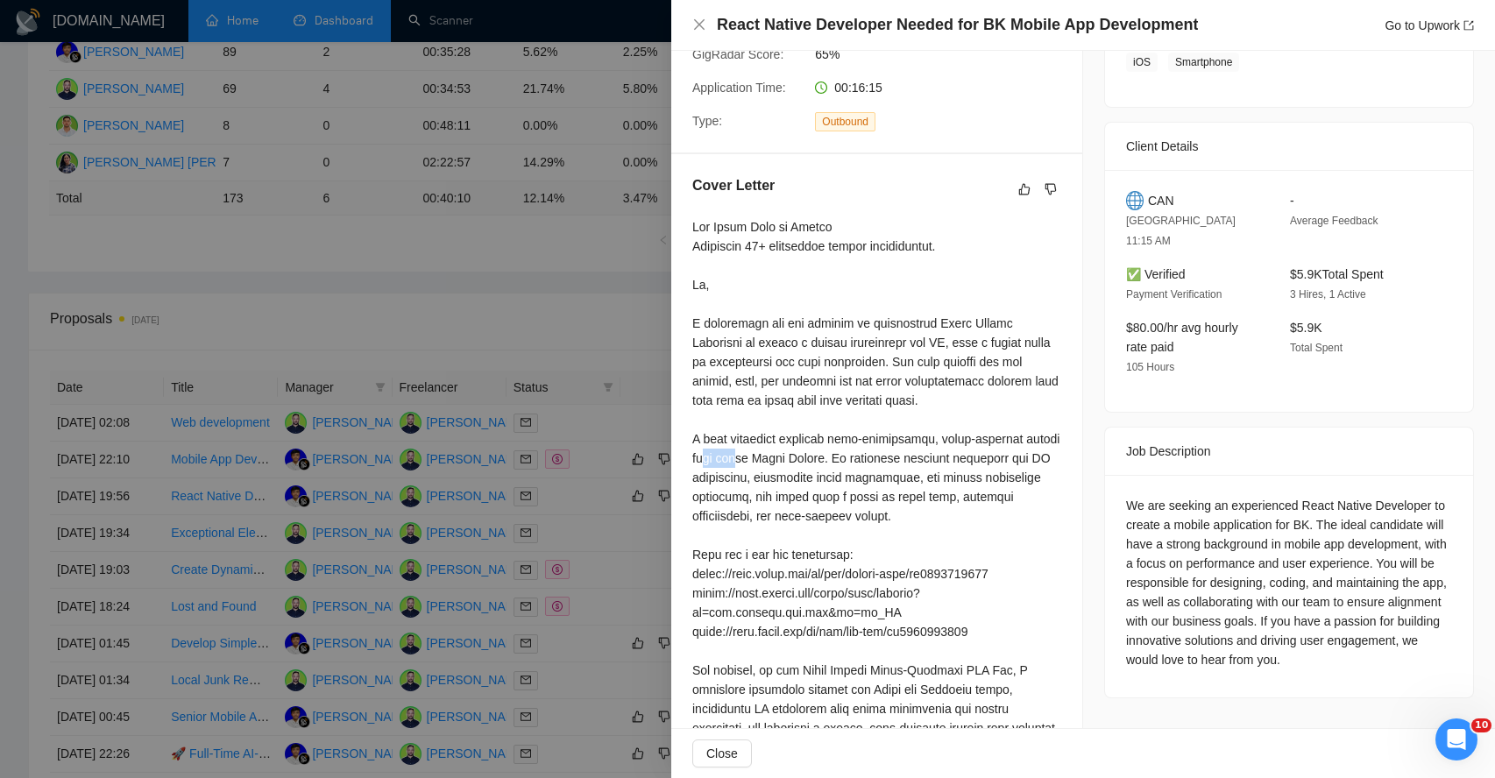
drag, startPoint x: 751, startPoint y: 455, endPoint x: 784, endPoint y: 455, distance: 33.3
click at [780, 455] on div at bounding box center [876, 757] width 369 height 1080
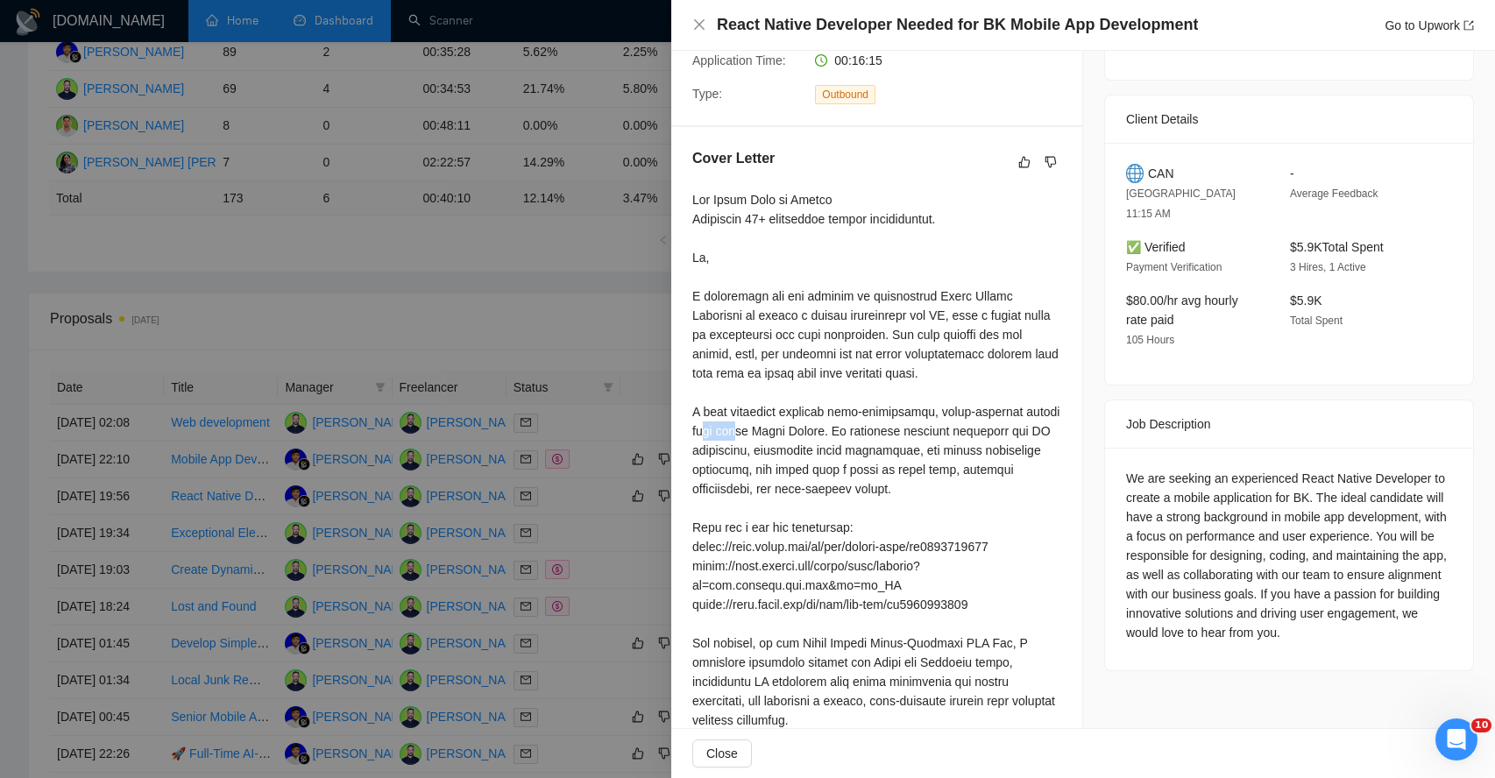
scroll to position [365, 0]
drag, startPoint x: 744, startPoint y: 450, endPoint x: 770, endPoint y: 450, distance: 26.3
click at [769, 450] on div at bounding box center [876, 728] width 369 height 1080
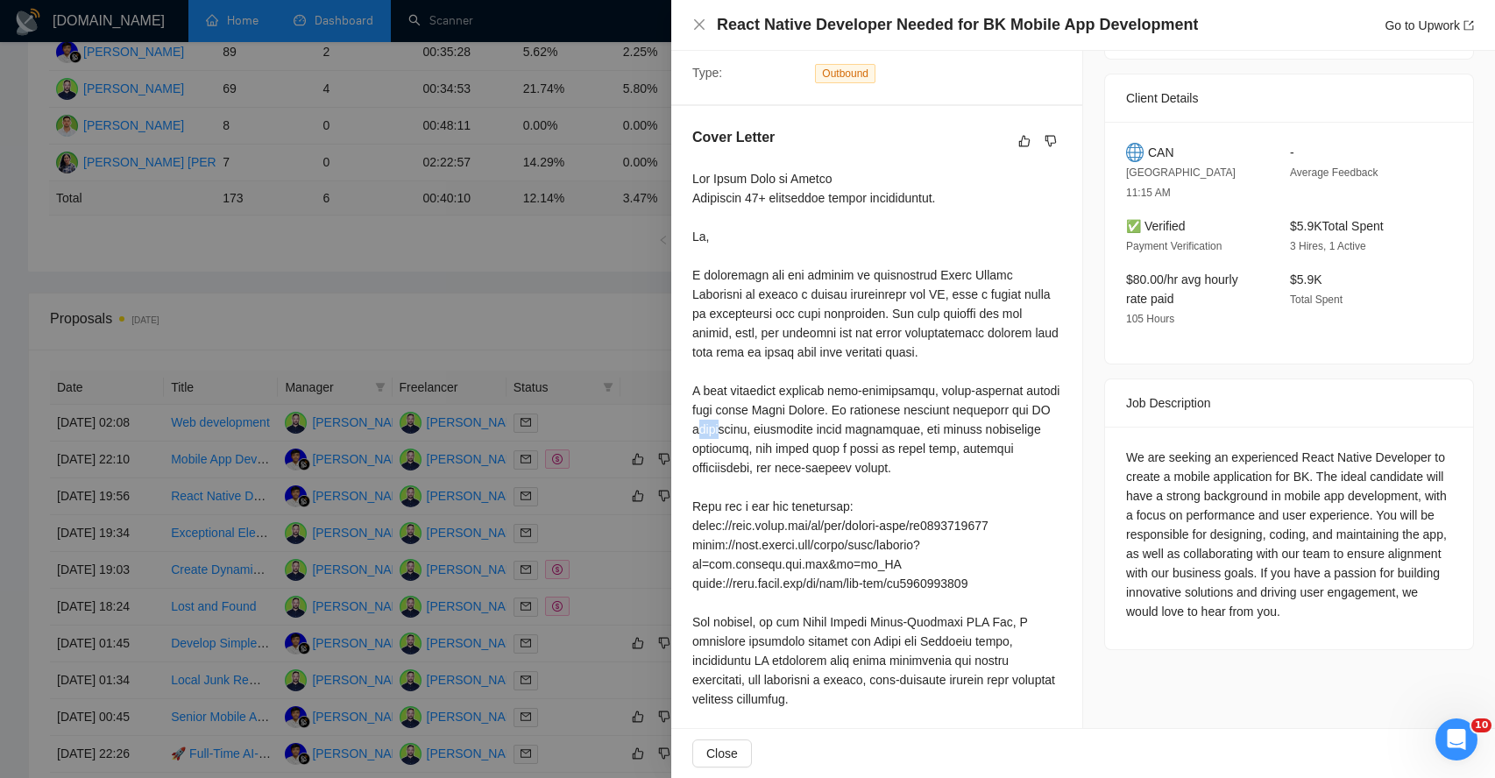
scroll to position [386, 0]
drag, startPoint x: 837, startPoint y: 432, endPoint x: 874, endPoint y: 426, distance: 37.3
click at [874, 427] on div at bounding box center [876, 707] width 369 height 1080
drag, startPoint x: 734, startPoint y: 447, endPoint x: 772, endPoint y: 447, distance: 37.7
click at [770, 447] on div at bounding box center [876, 707] width 369 height 1080
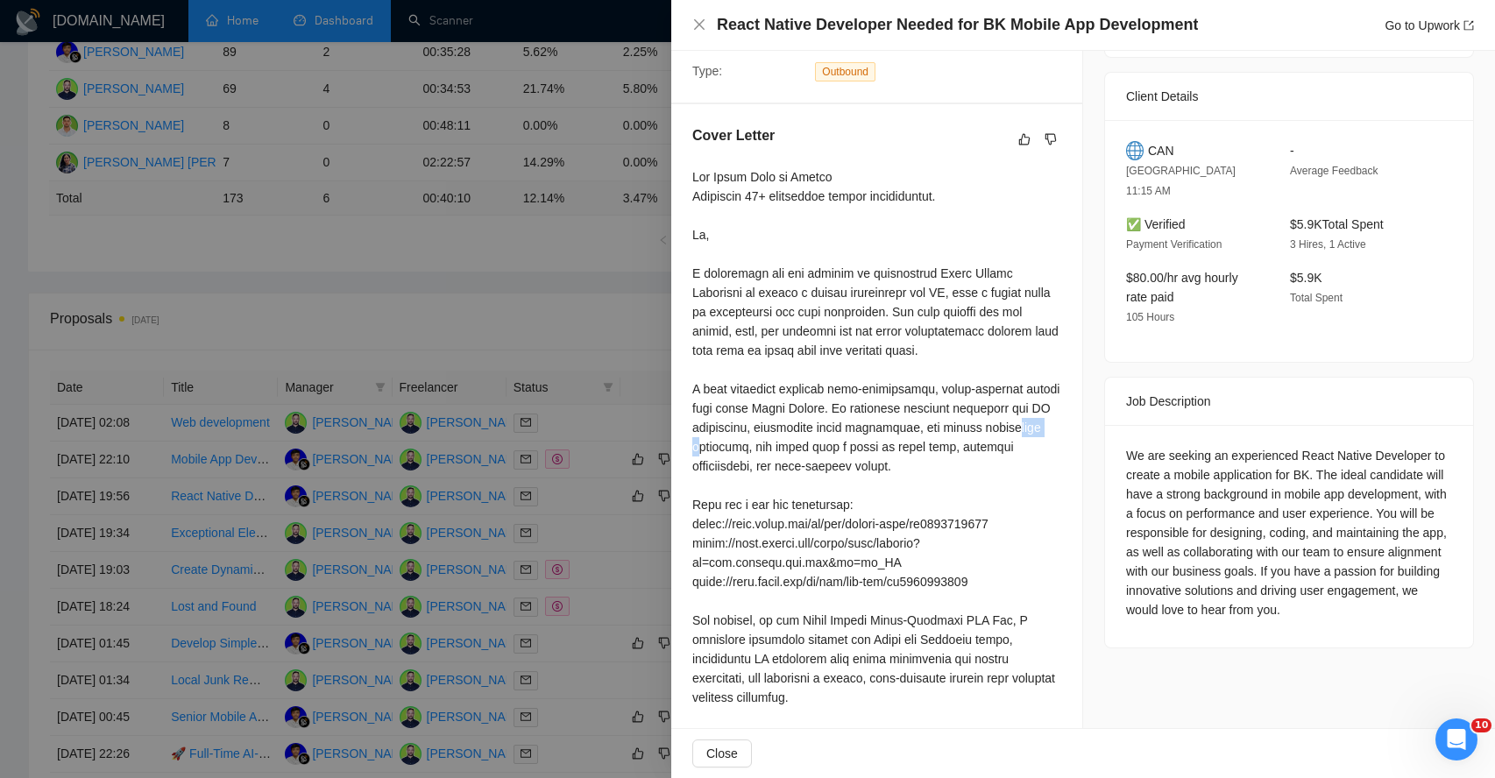
scroll to position [411, 0]
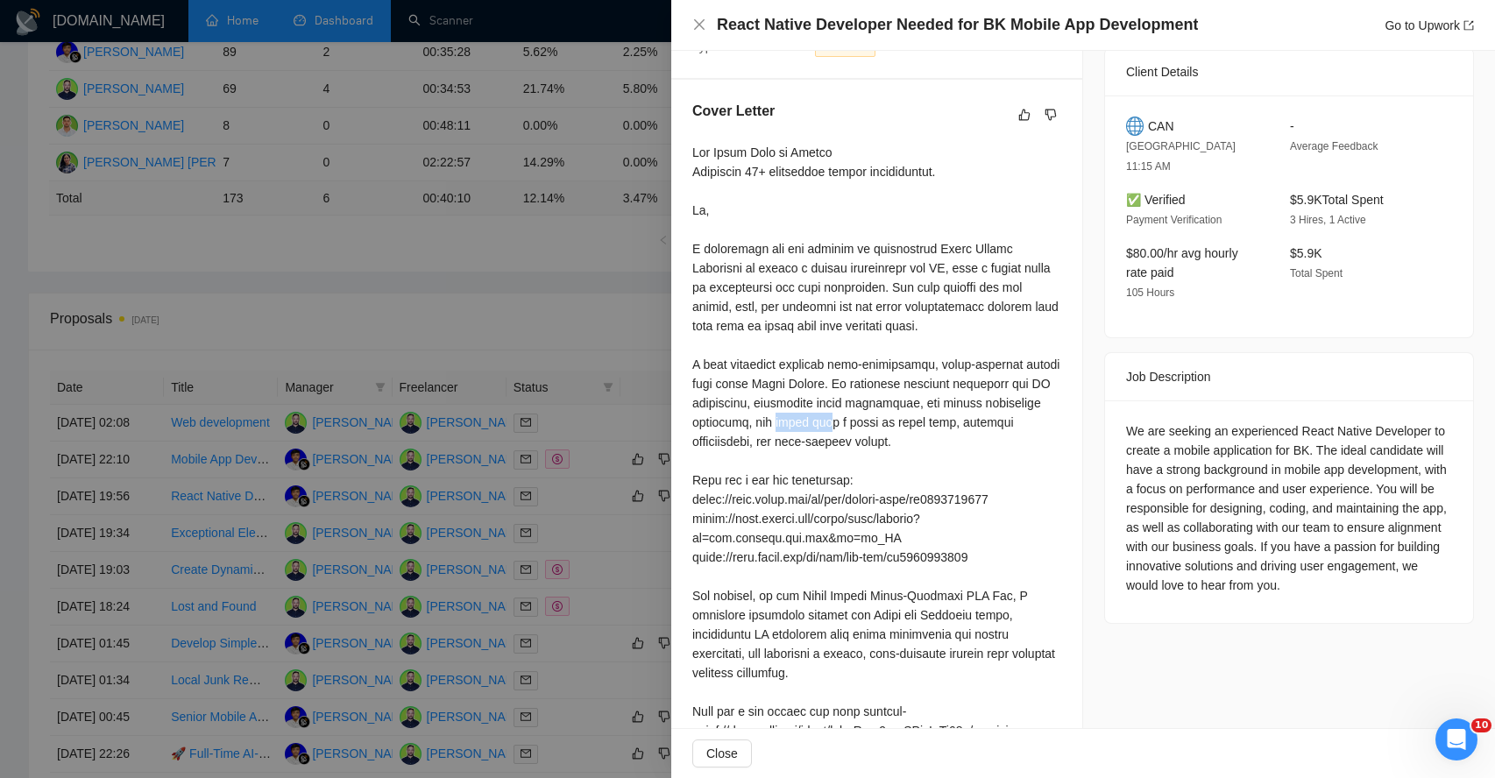
drag, startPoint x: 842, startPoint y: 422, endPoint x: 887, endPoint y: 421, distance: 44.7
click at [887, 422] on div at bounding box center [876, 683] width 369 height 1080
drag, startPoint x: 736, startPoint y: 442, endPoint x: 768, endPoint y: 442, distance: 31.5
click at [763, 442] on div at bounding box center [876, 683] width 369 height 1080
drag, startPoint x: 717, startPoint y: 480, endPoint x: 772, endPoint y: 479, distance: 55.2
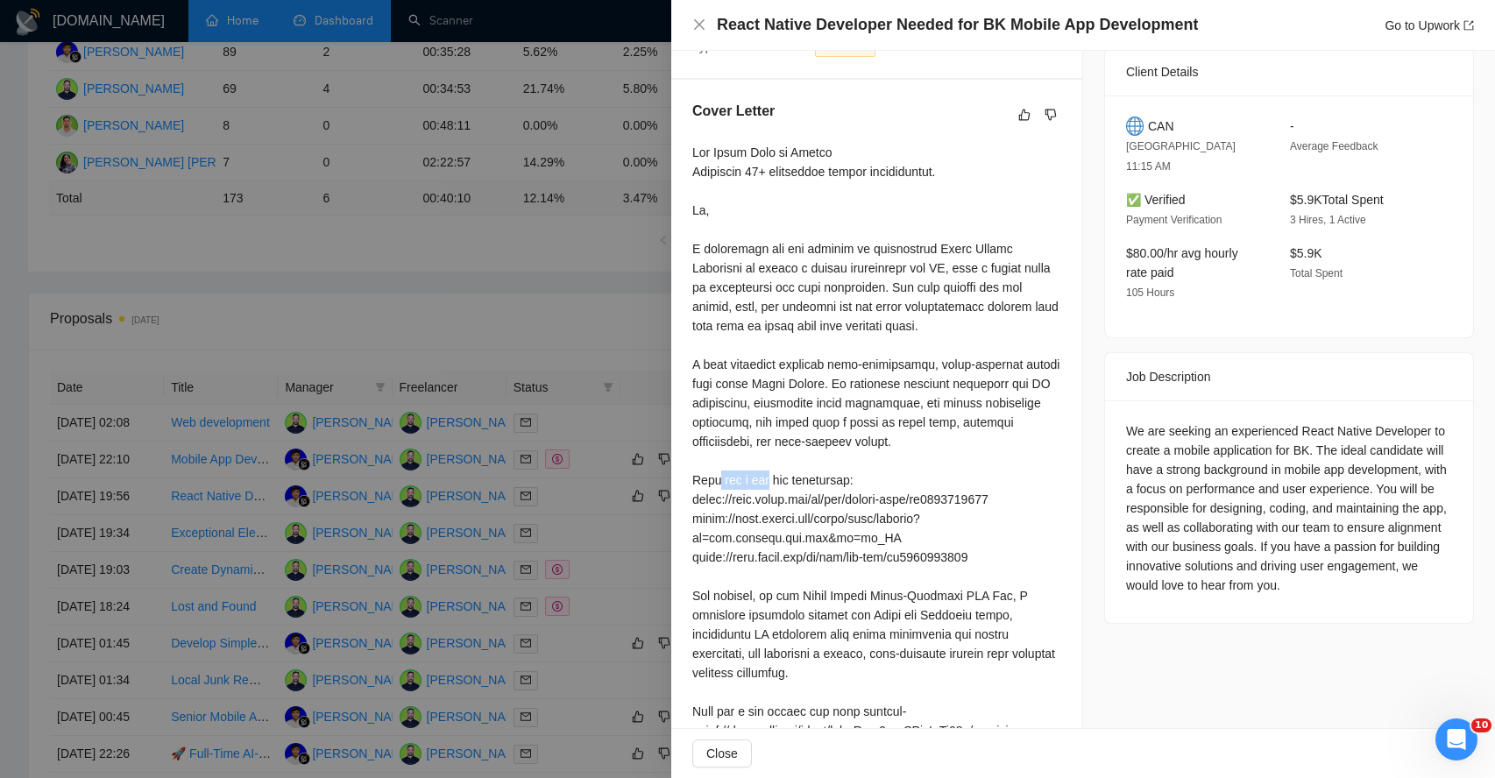
click at [772, 480] on div at bounding box center [876, 683] width 369 height 1080
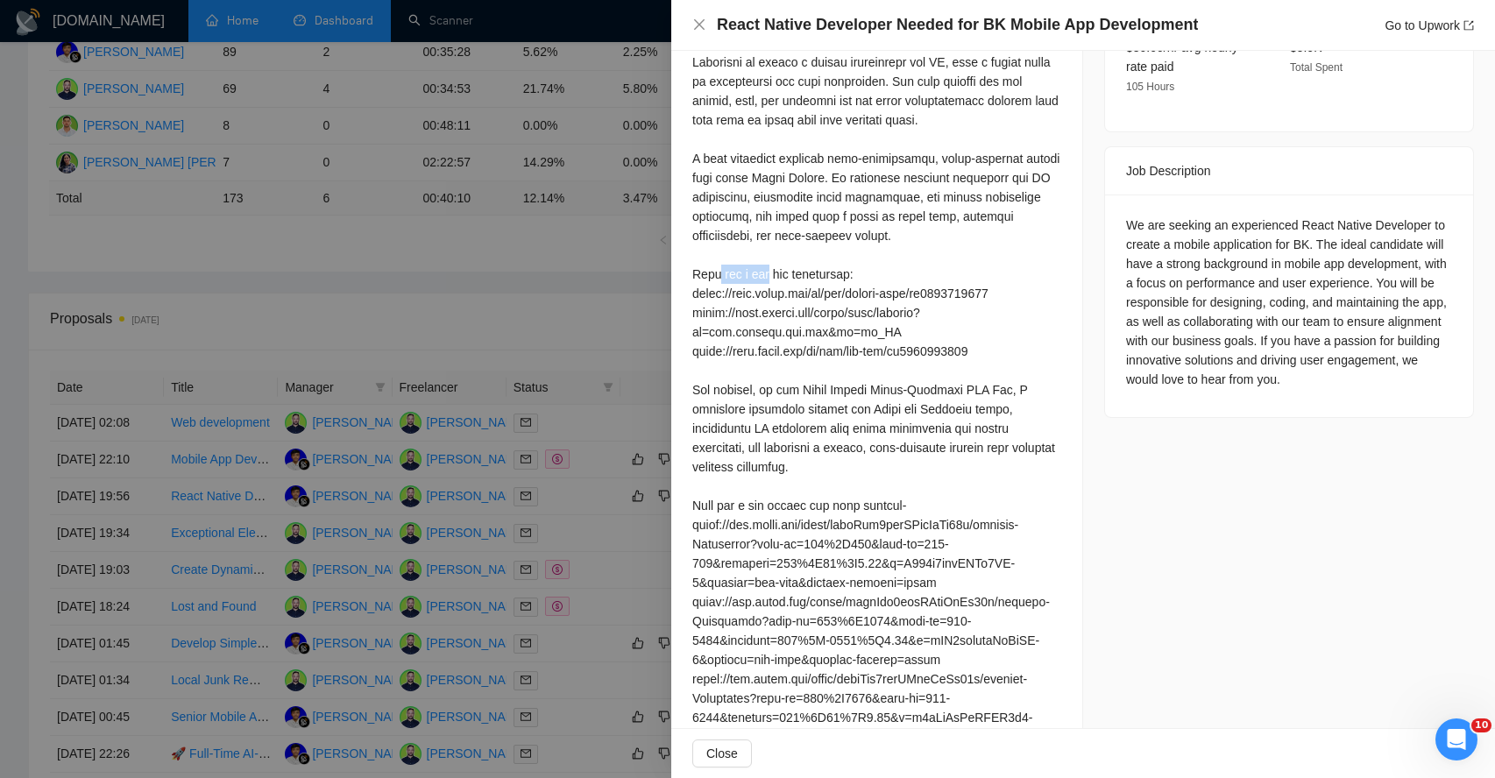
scroll to position [618, 0]
drag, startPoint x: 742, startPoint y: 390, endPoint x: 789, endPoint y: 390, distance: 46.4
click at [772, 390] on div at bounding box center [876, 476] width 369 height 1080
drag, startPoint x: 866, startPoint y: 389, endPoint x: 907, endPoint y: 389, distance: 41.2
click at [907, 389] on div at bounding box center [876, 476] width 369 height 1080
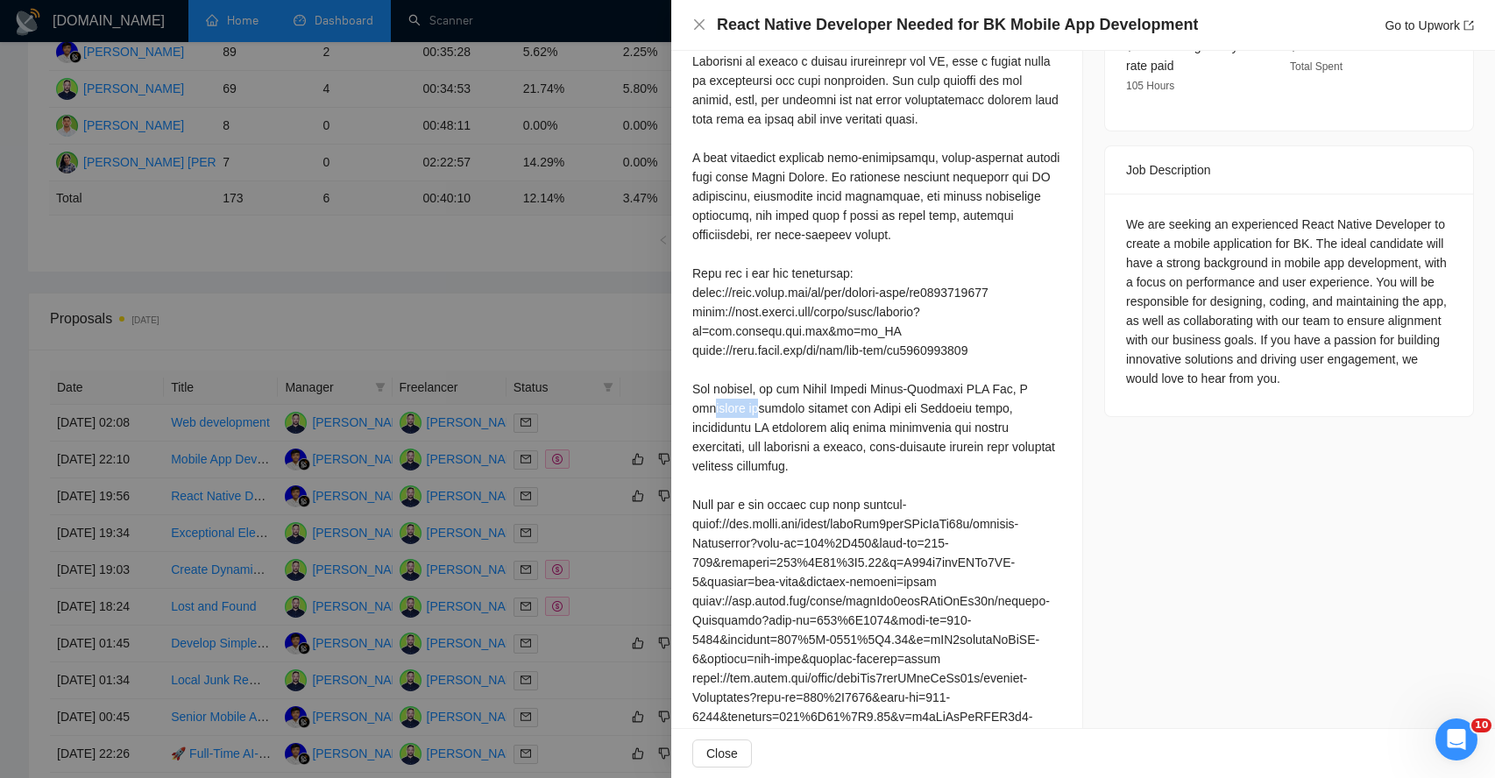
drag, startPoint x: 715, startPoint y: 410, endPoint x: 773, endPoint y: 408, distance: 57.9
click at [773, 410] on div at bounding box center [876, 476] width 369 height 1080
drag, startPoint x: 861, startPoint y: 409, endPoint x: 875, endPoint y: 409, distance: 14.0
click at [875, 409] on div at bounding box center [876, 476] width 369 height 1080
drag, startPoint x: 734, startPoint y: 432, endPoint x: 812, endPoint y: 430, distance: 78.0
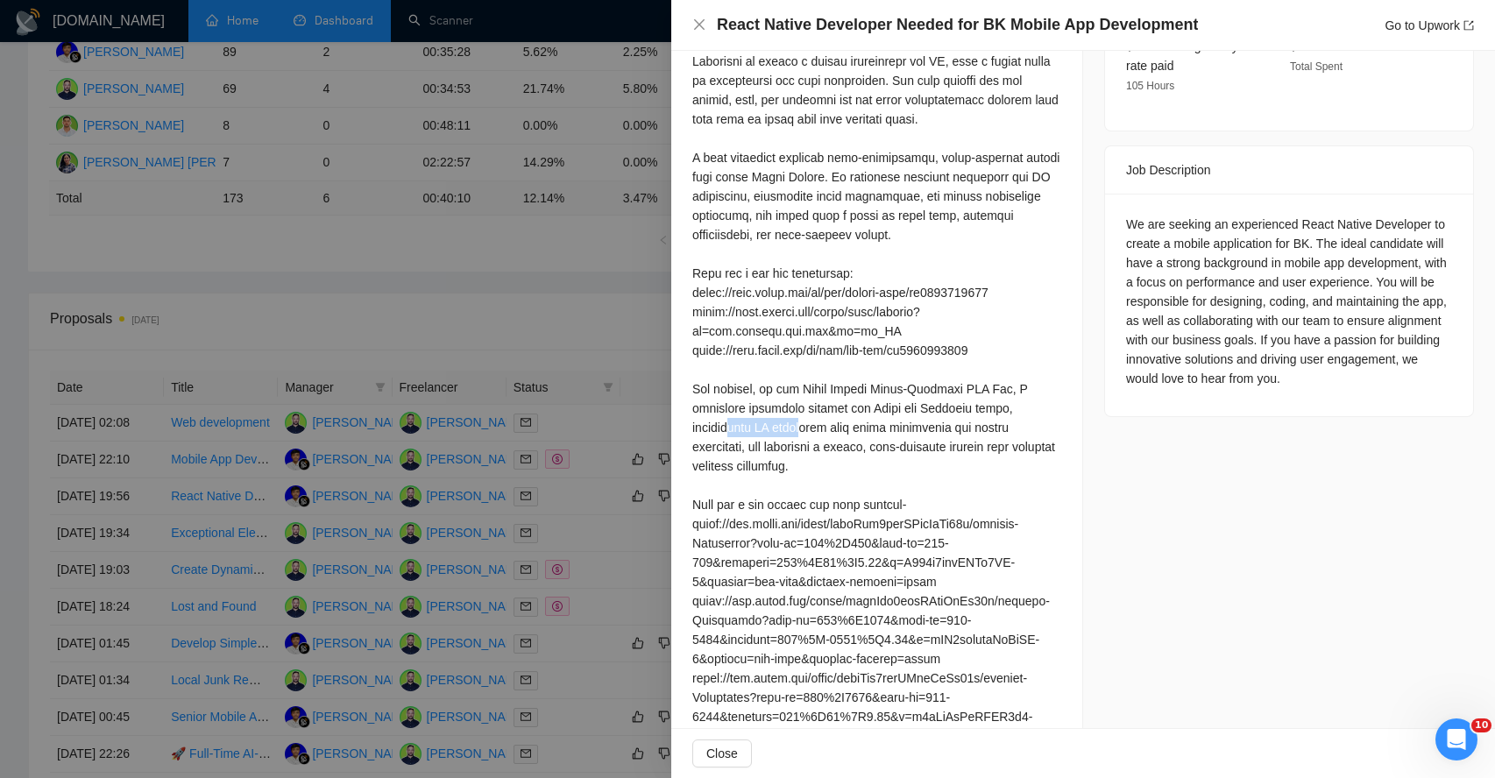
click at [812, 432] on div at bounding box center [876, 476] width 369 height 1080
drag, startPoint x: 868, startPoint y: 431, endPoint x: 900, endPoint y: 429, distance: 32.5
click at [899, 431] on div at bounding box center [876, 476] width 369 height 1080
drag, startPoint x: 747, startPoint y: 444, endPoint x: 781, endPoint y: 444, distance: 33.3
click at [777, 444] on div at bounding box center [876, 476] width 369 height 1080
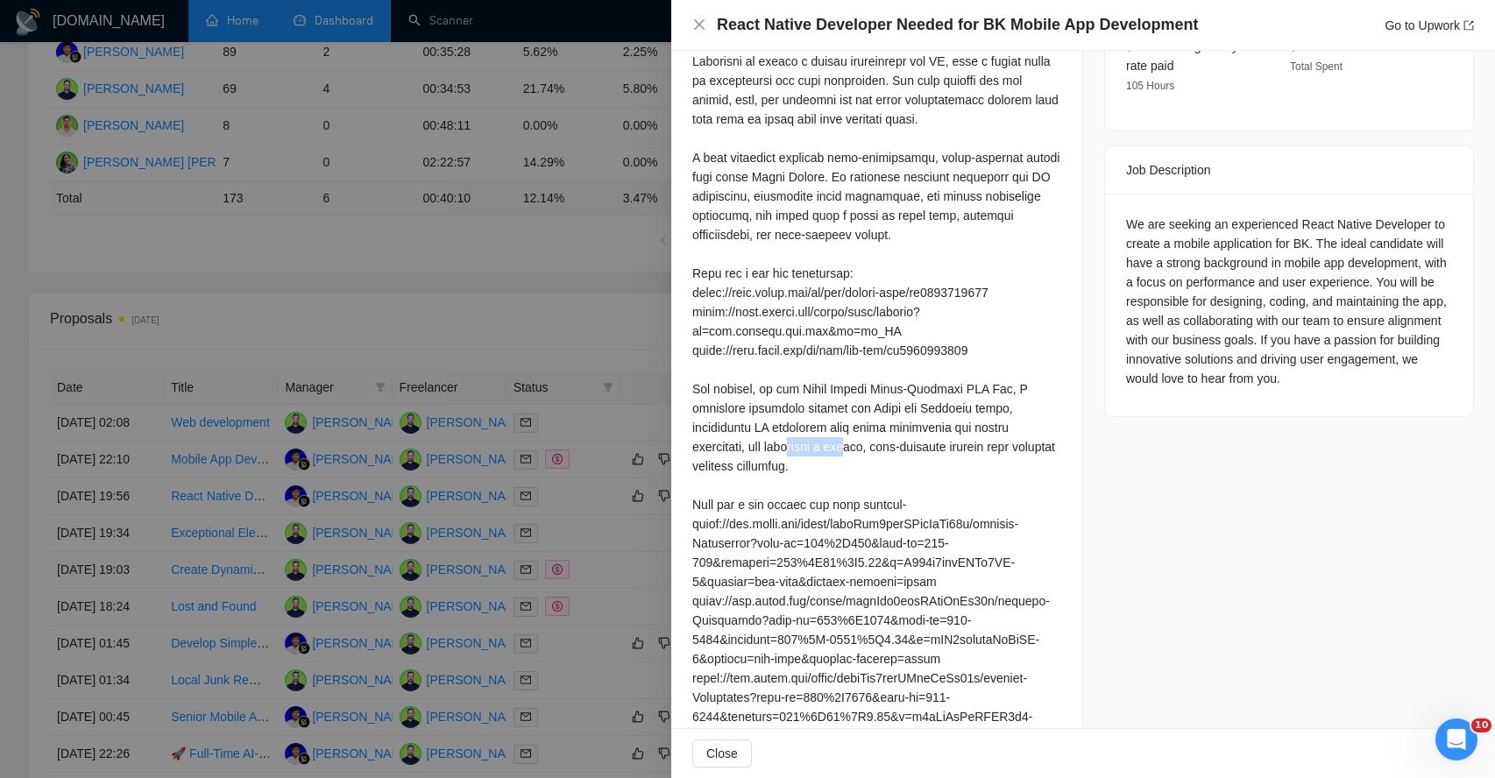
drag, startPoint x: 805, startPoint y: 446, endPoint x: 870, endPoint y: 444, distance: 64.9
click at [870, 446] on div at bounding box center [876, 476] width 369 height 1080
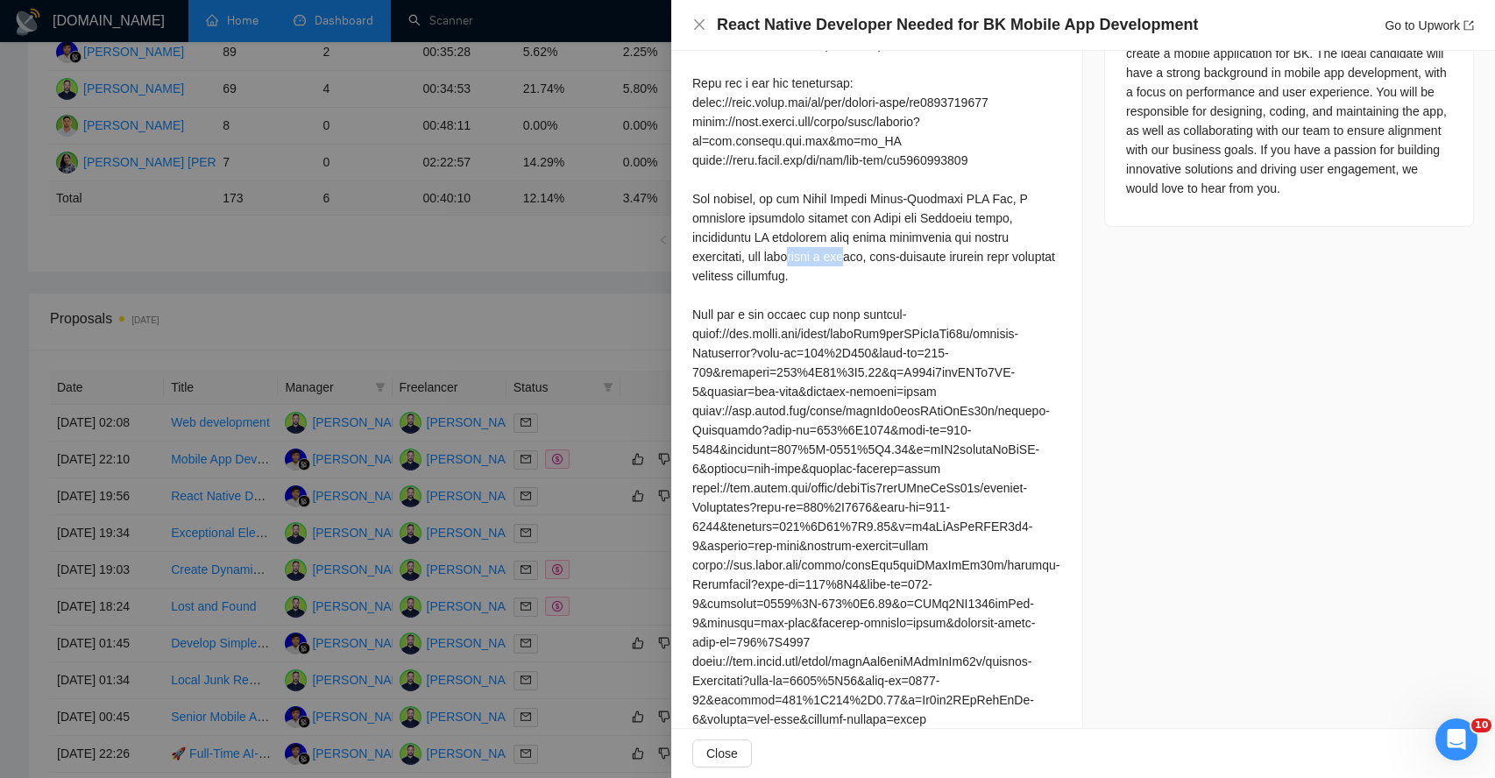
scroll to position [814, 0]
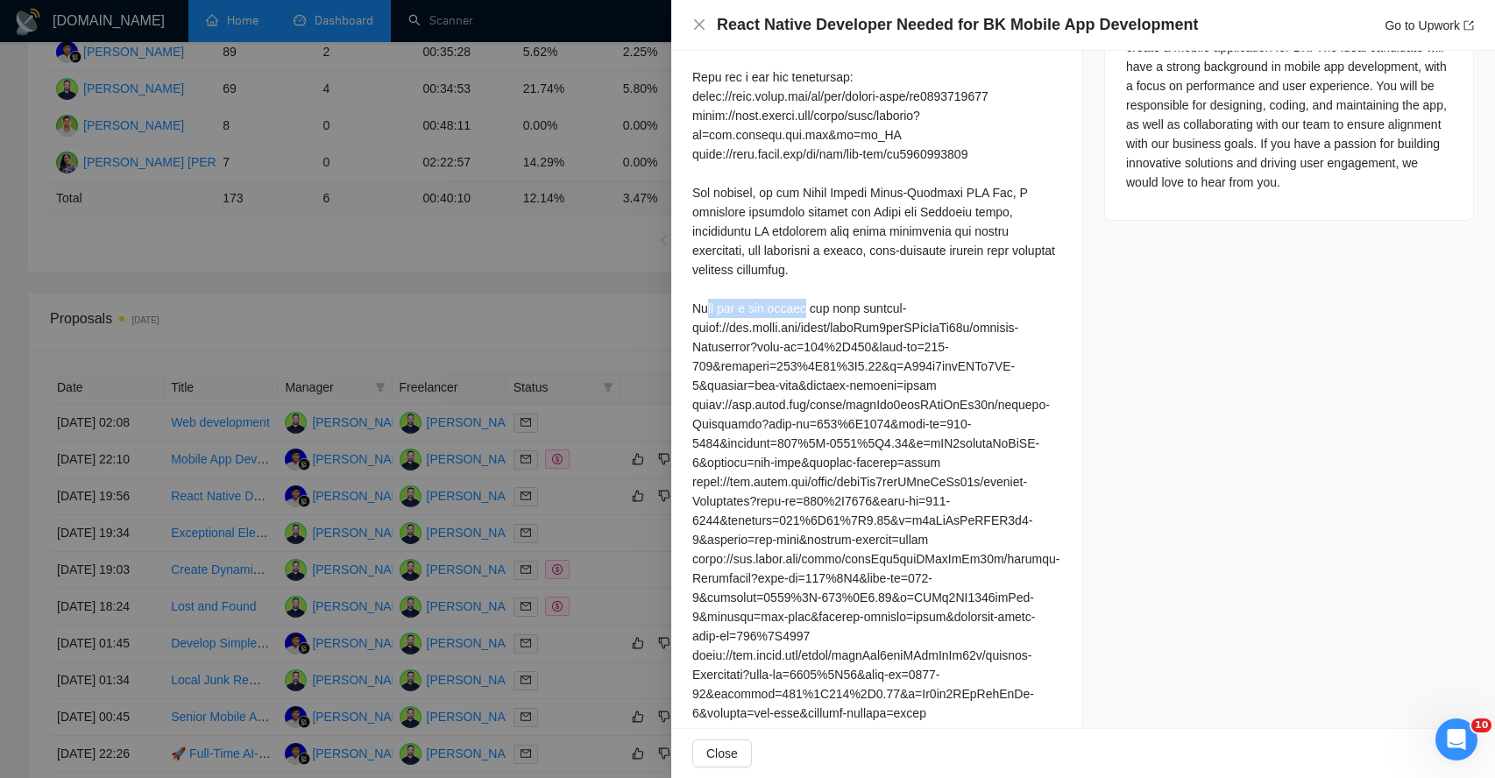
drag, startPoint x: 705, startPoint y: 308, endPoint x: 814, endPoint y: 302, distance: 109.7
click at [814, 302] on div at bounding box center [876, 280] width 369 height 1080
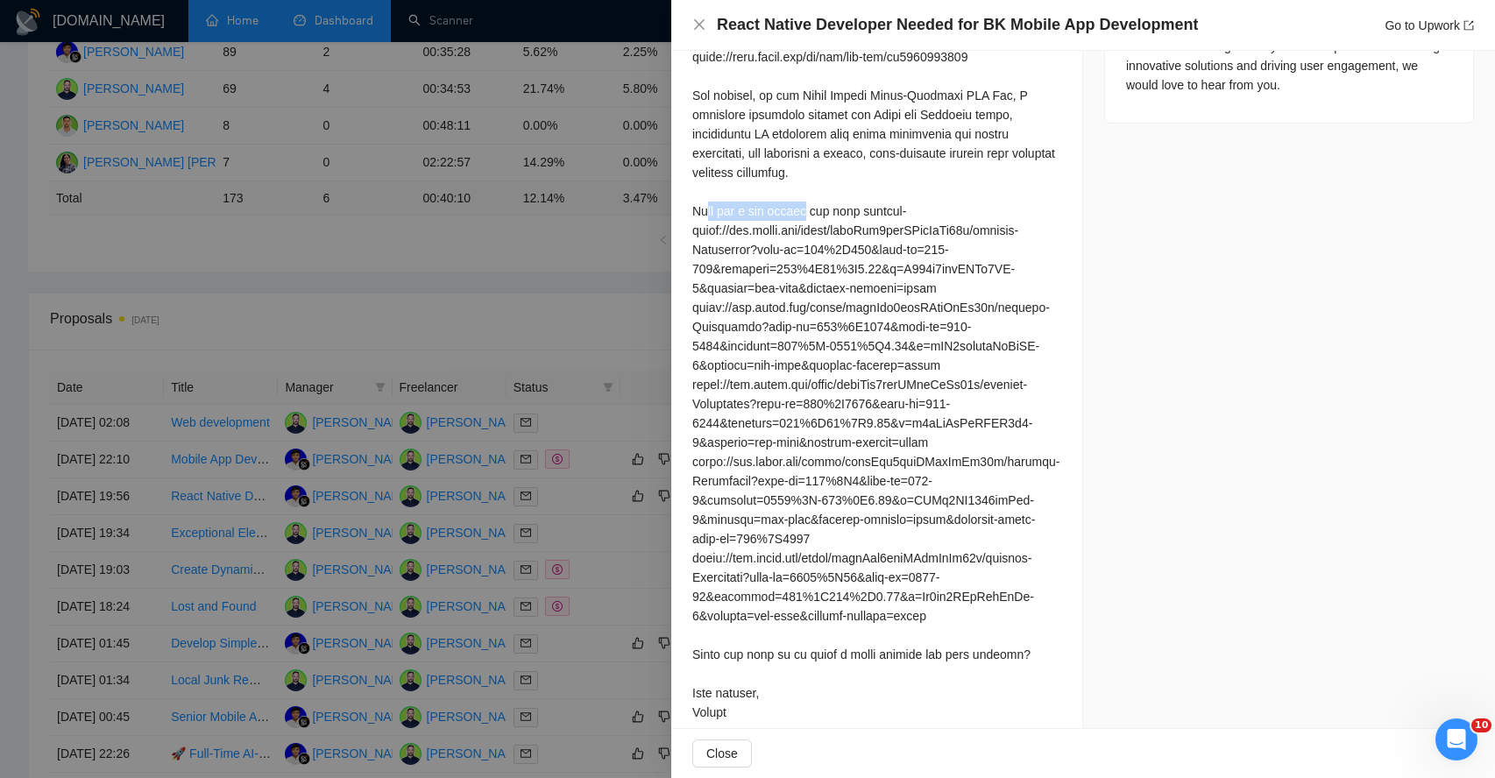
scroll to position [952, 0]
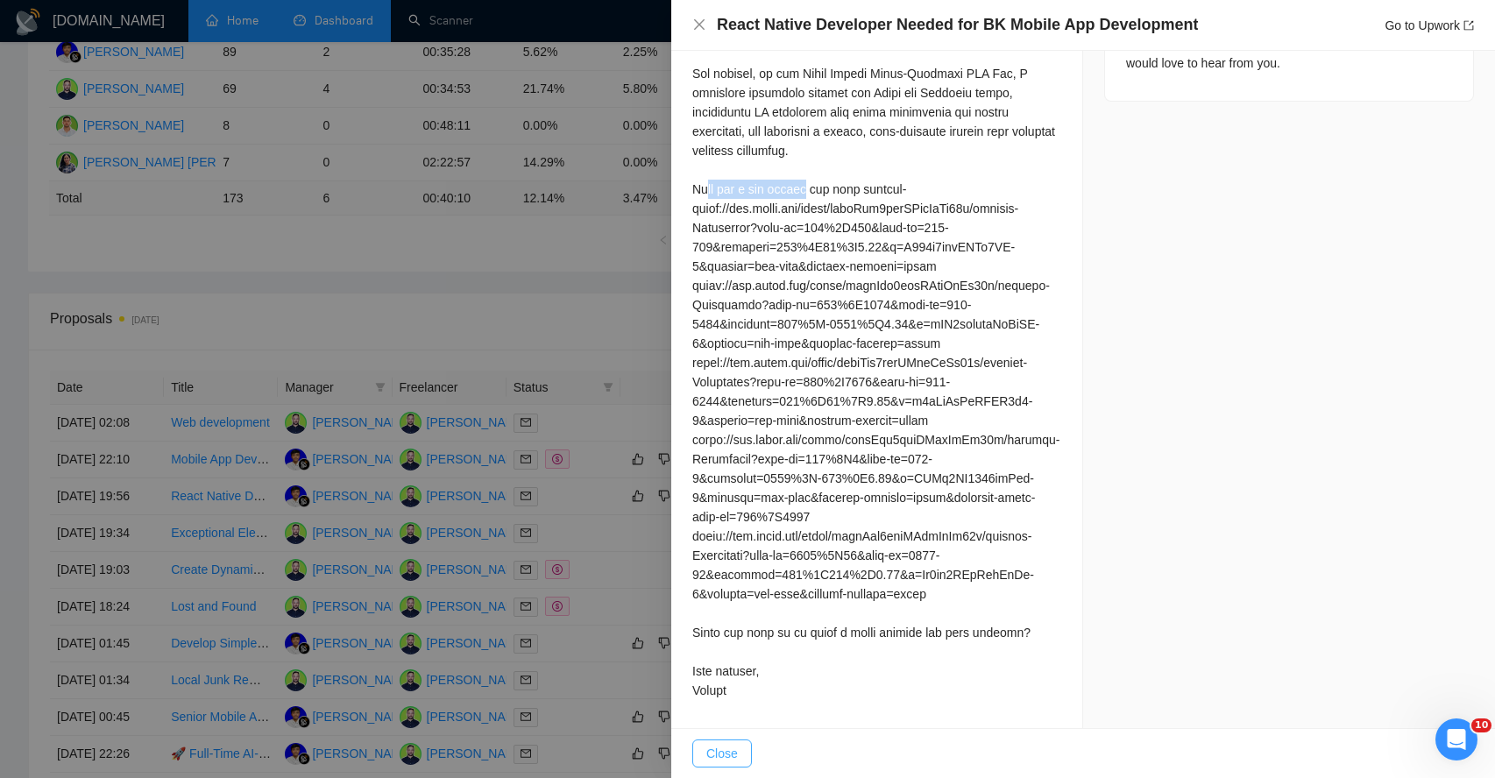
click at [742, 753] on button "Close" at bounding box center [722, 754] width 60 height 28
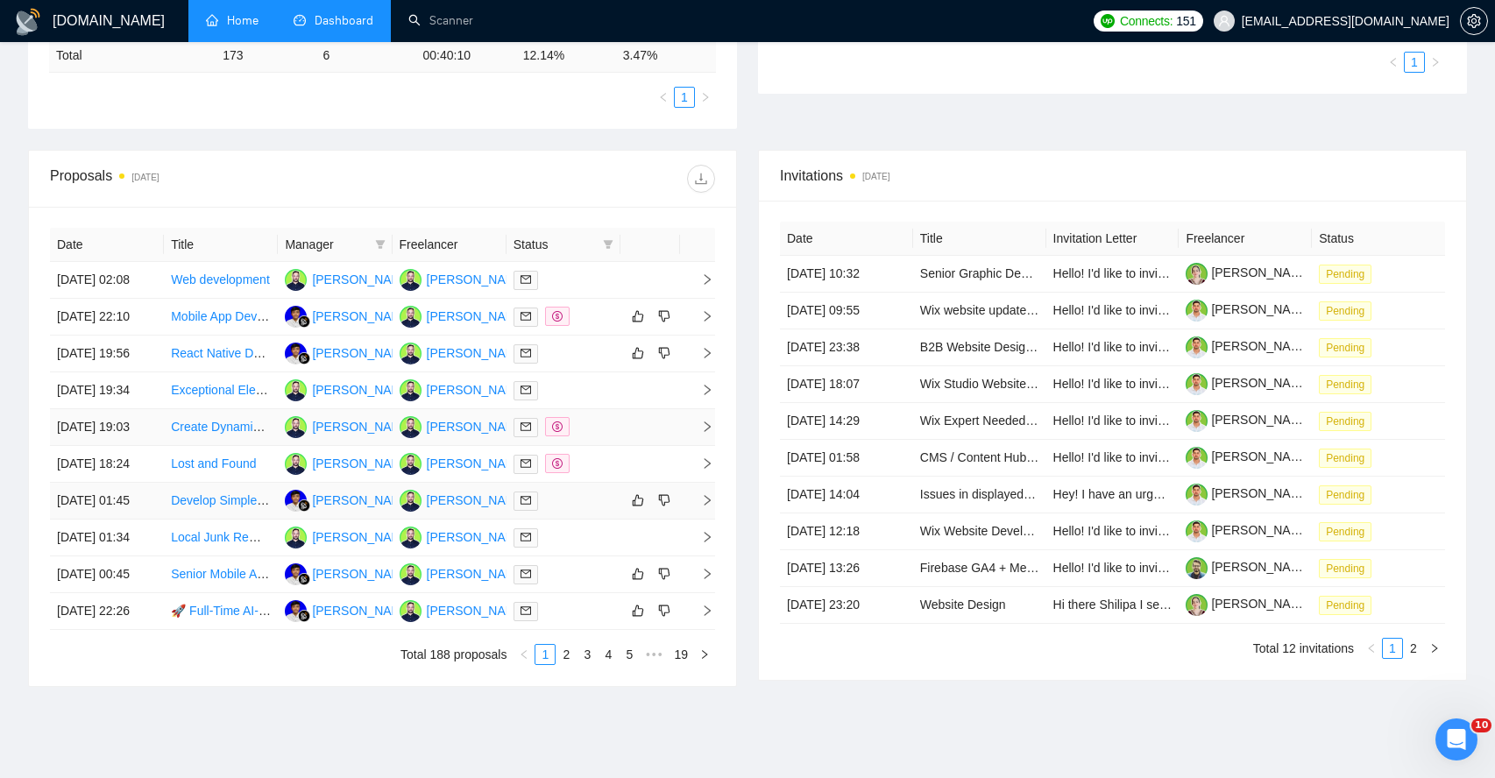
scroll to position [531, 0]
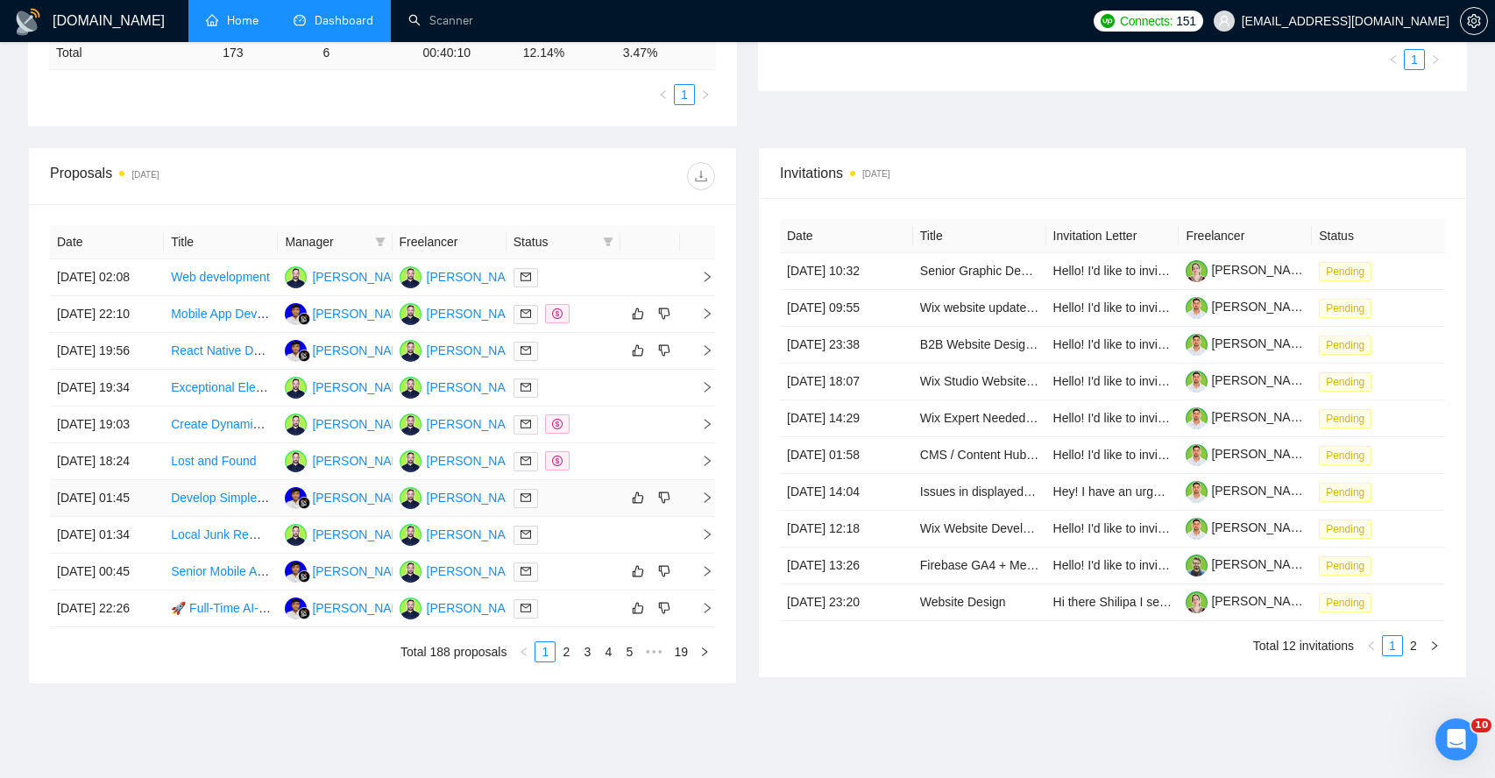
click at [711, 504] on icon "right" at bounding box center [707, 498] width 12 height 12
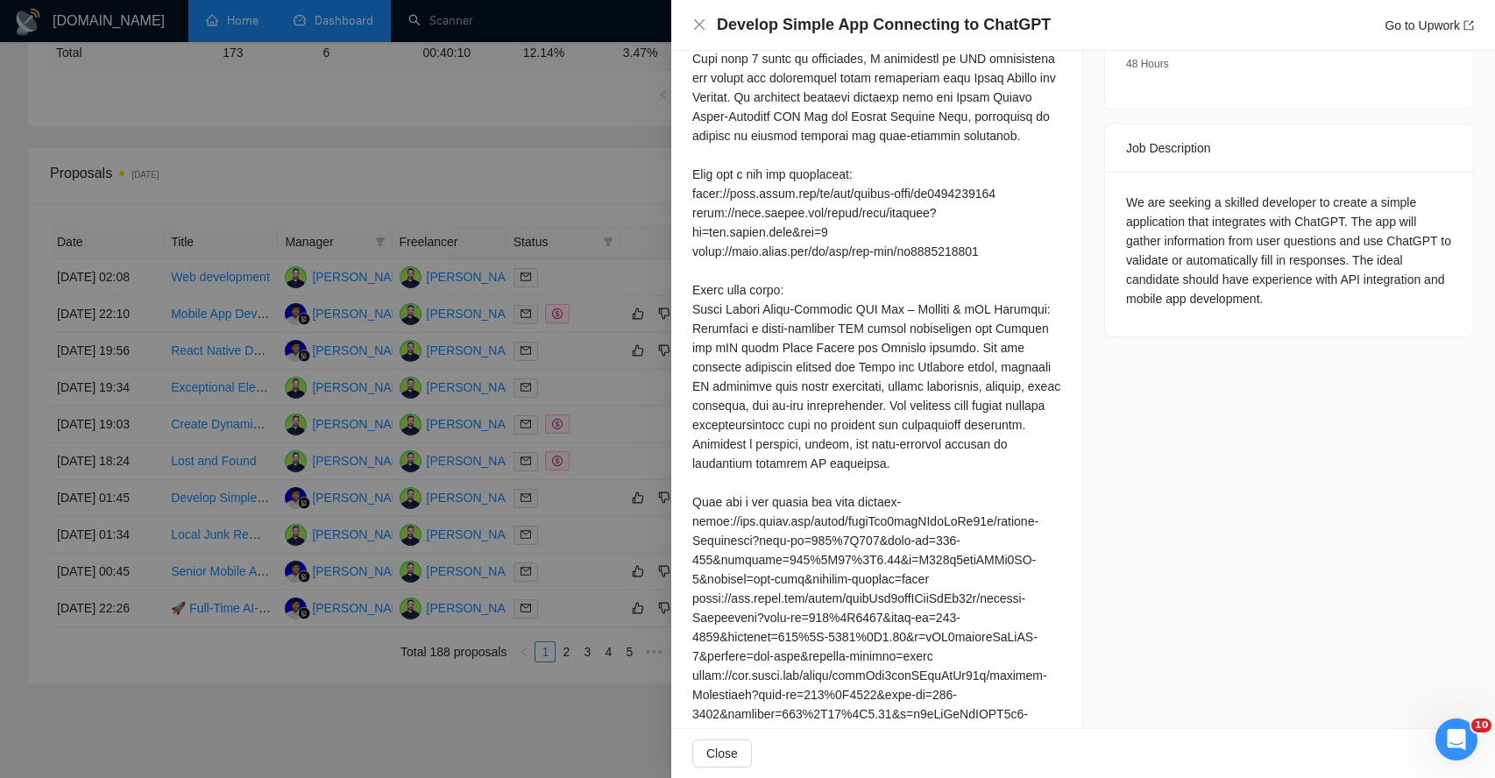
scroll to position [662, 0]
click at [738, 758] on span "Close" at bounding box center [722, 753] width 32 height 19
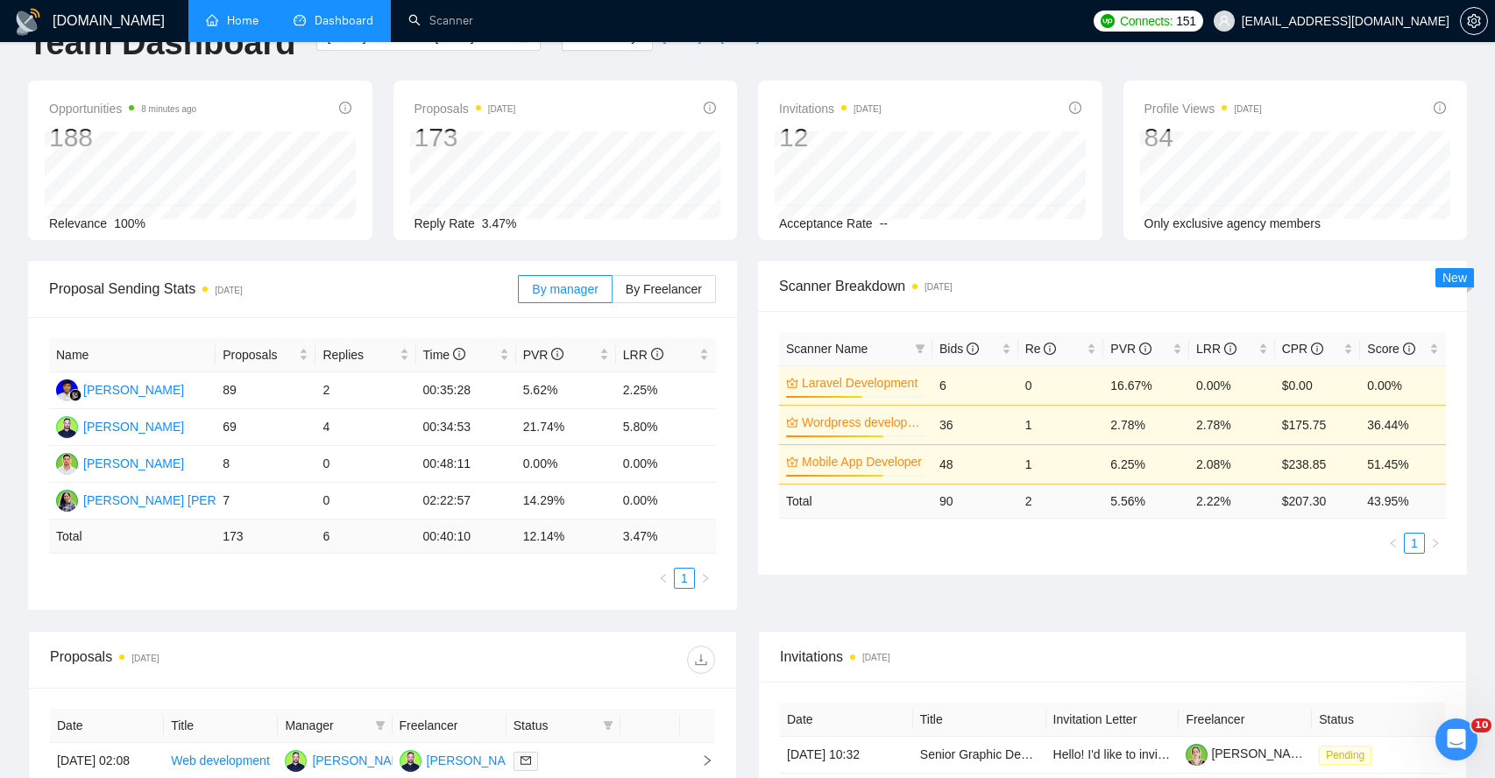
scroll to position [0, 0]
